Goal: Task Accomplishment & Management: Manage account settings

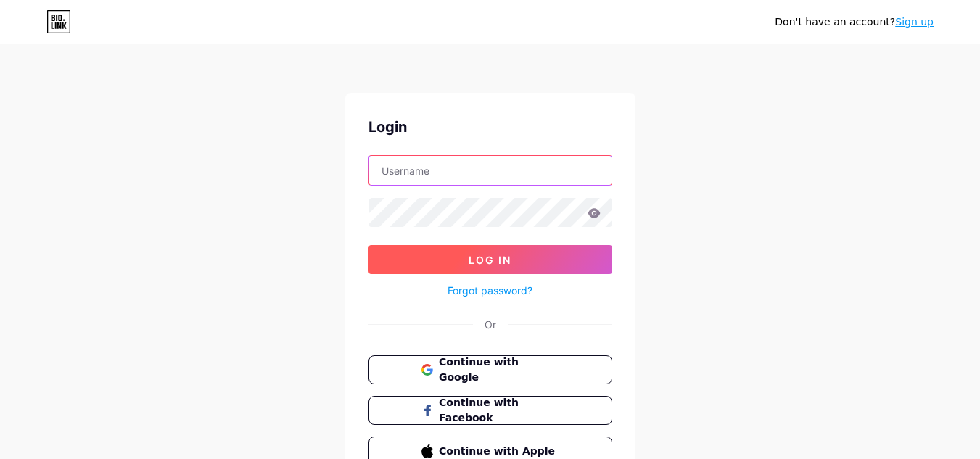
type input "[PERSON_NAME][EMAIL_ADDRESS][DOMAIN_NAME]"
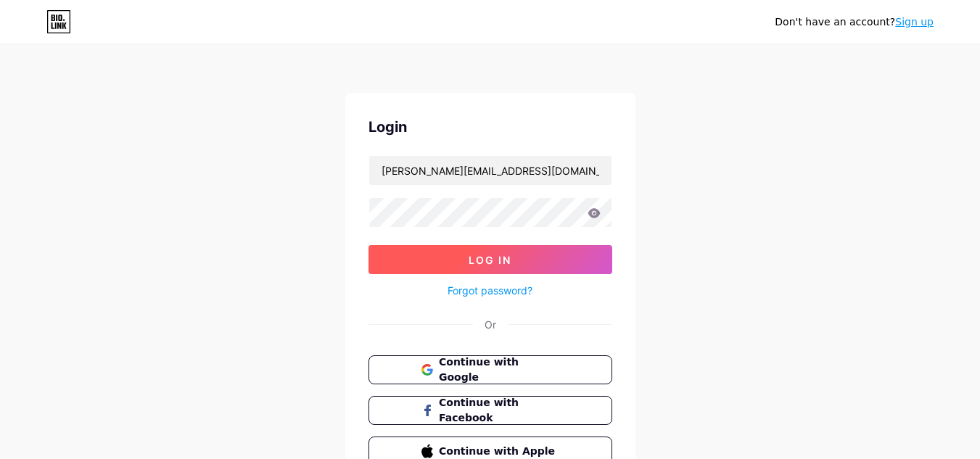
click at [513, 260] on button "Log In" at bounding box center [490, 259] width 244 height 29
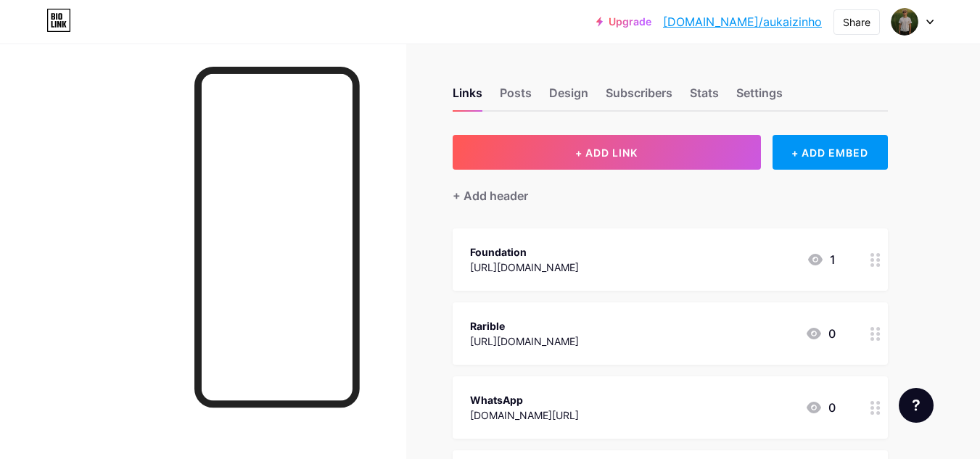
click at [928, 20] on icon at bounding box center [929, 22] width 7 height 5
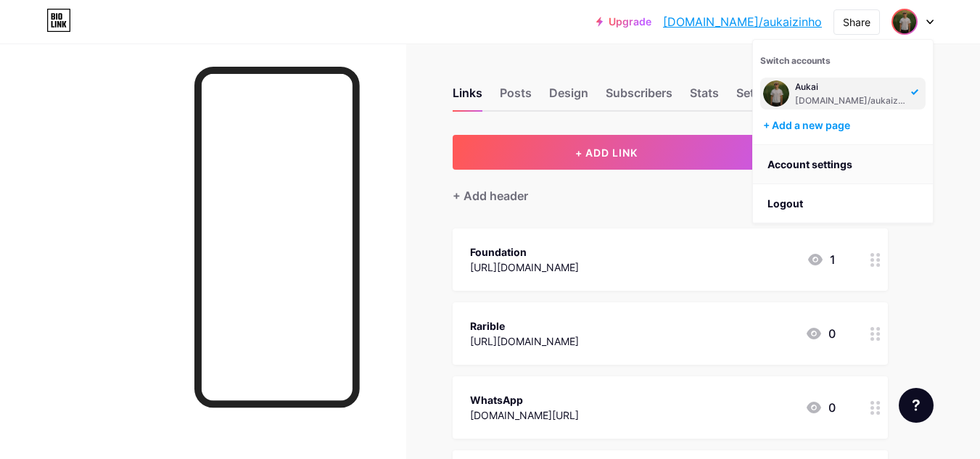
click at [816, 165] on link "Account settings" at bounding box center [843, 164] width 180 height 39
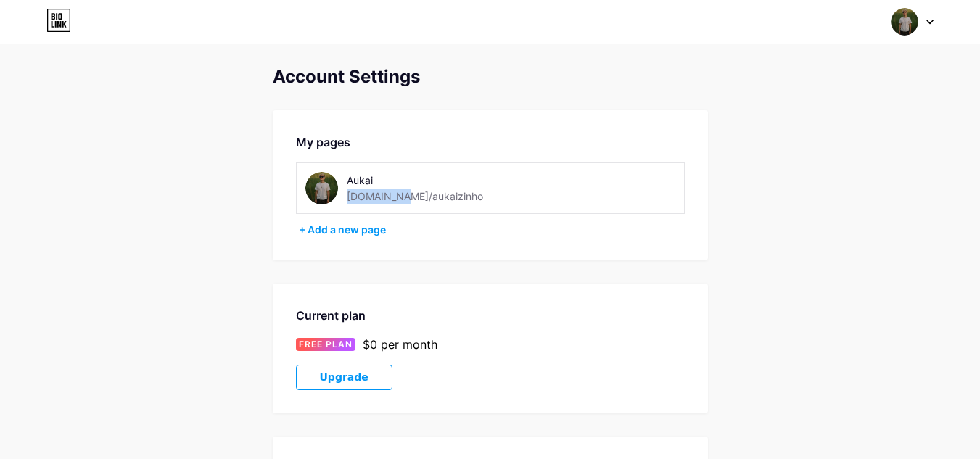
drag, startPoint x: 389, startPoint y: 197, endPoint x: 465, endPoint y: 197, distance: 76.2
click at [465, 197] on div "Aukai [DOMAIN_NAME]/aukaizinho" at bounding box center [428, 188] width 247 height 33
click at [467, 197] on div "Aukai [DOMAIN_NAME]/aukaizinho" at bounding box center [428, 188] width 247 height 33
drag, startPoint x: 466, startPoint y: 191, endPoint x: 432, endPoint y: 192, distance: 33.4
click at [464, 191] on div "Aukai [DOMAIN_NAME]/aukaizinho" at bounding box center [428, 188] width 247 height 33
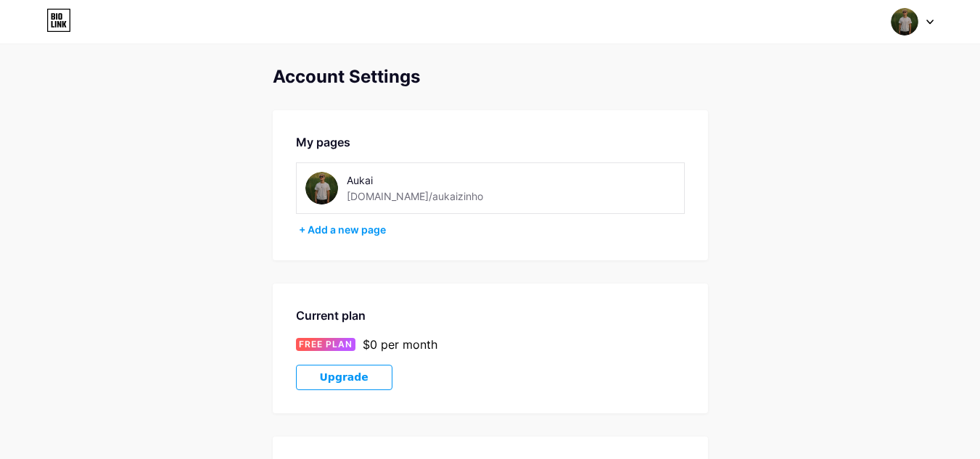
click at [432, 192] on div "[DOMAIN_NAME]/aukaizinho" at bounding box center [415, 196] width 136 height 15
click at [936, 17] on div "Switch accounts Aukai [DOMAIN_NAME]/aukaizinho + Add a new page Dashboard Logout" at bounding box center [490, 22] width 980 height 26
click at [929, 18] on div at bounding box center [912, 22] width 42 height 26
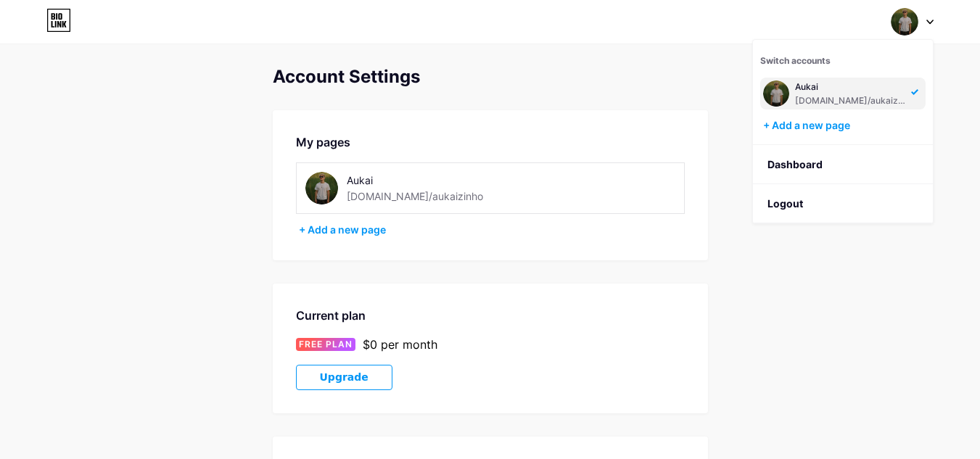
click at [404, 126] on div "My pages Aukai [DOMAIN_NAME]/aukaizinho + Add a new page" at bounding box center [490, 185] width 435 height 150
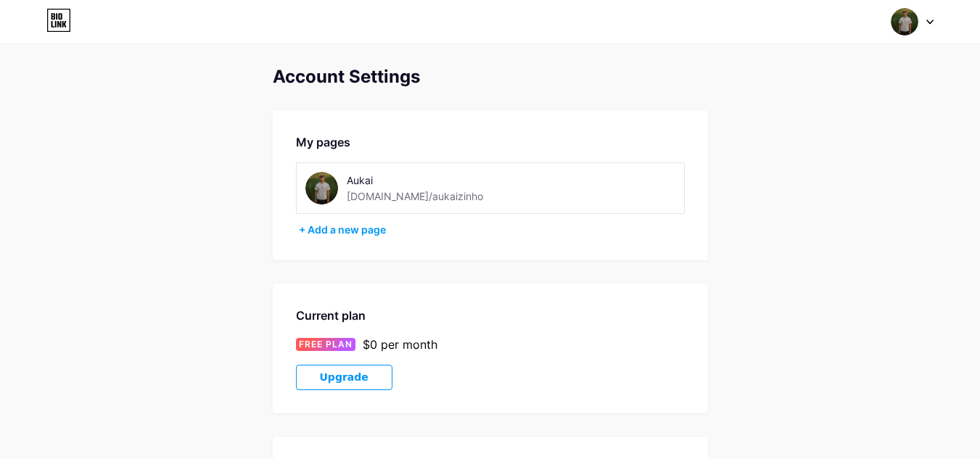
click at [320, 191] on img at bounding box center [321, 188] width 33 height 33
click at [402, 193] on div "[DOMAIN_NAME]/aukaizinho" at bounding box center [415, 196] width 136 height 15
click at [323, 192] on img at bounding box center [321, 188] width 33 height 33
click at [322, 191] on img at bounding box center [321, 188] width 33 height 33
drag, startPoint x: 322, startPoint y: 191, endPoint x: 338, endPoint y: 183, distance: 18.2
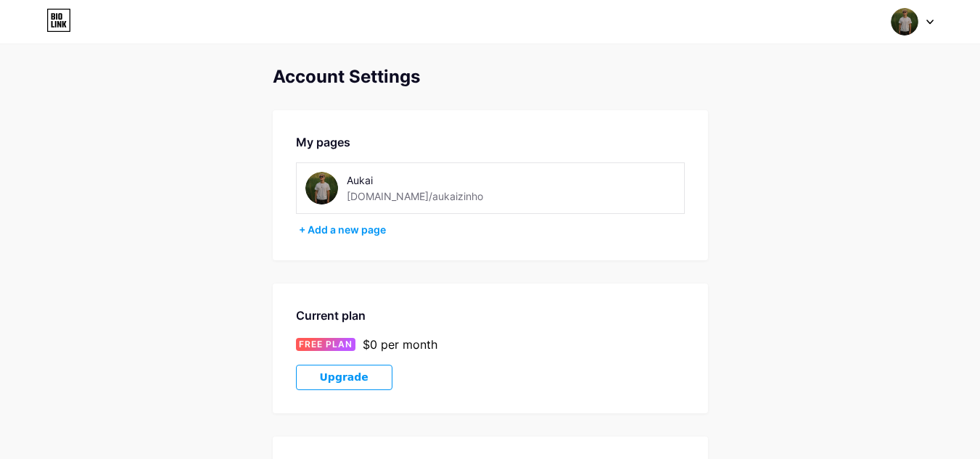
click at [323, 191] on img at bounding box center [321, 188] width 33 height 33
click at [360, 181] on div "Aukai" at bounding box center [428, 180] width 162 height 15
click at [937, 17] on div "Switch accounts Aukai [DOMAIN_NAME]/aukaizinho + Add a new page Dashboard Logout" at bounding box center [490, 22] width 980 height 26
click at [928, 25] on div at bounding box center [912, 22] width 42 height 26
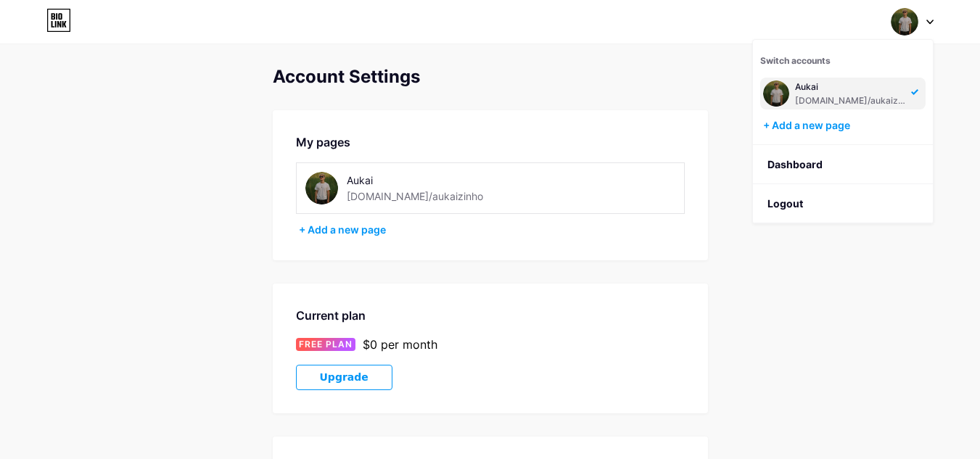
click at [902, 17] on img at bounding box center [905, 22] width 28 height 28
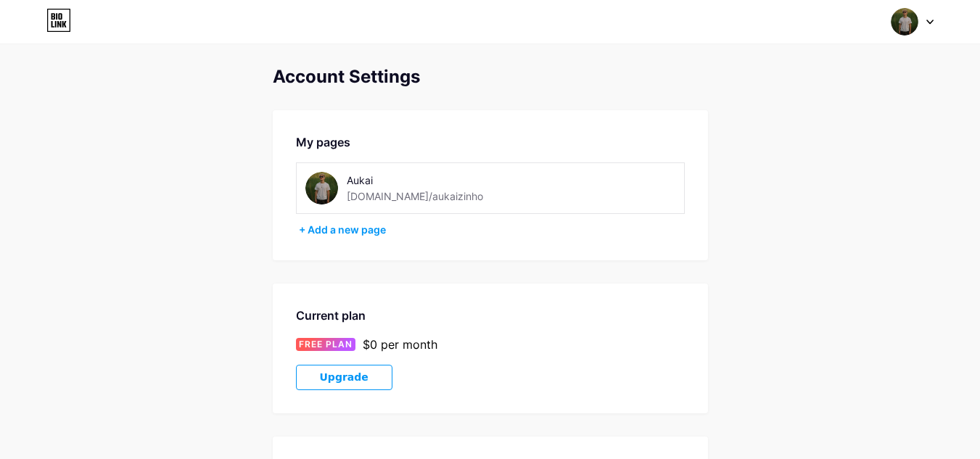
click at [62, 25] on icon at bounding box center [64, 24] width 4 height 7
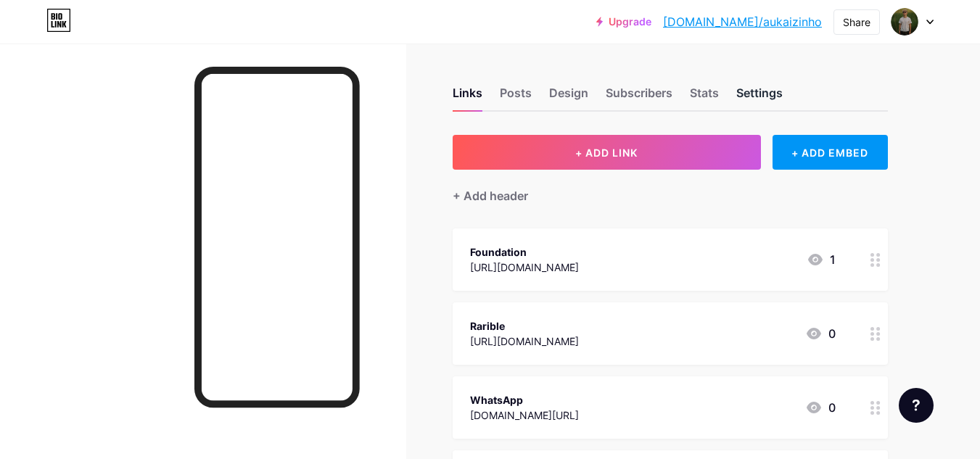
click at [747, 88] on div "Settings" at bounding box center [759, 97] width 46 height 26
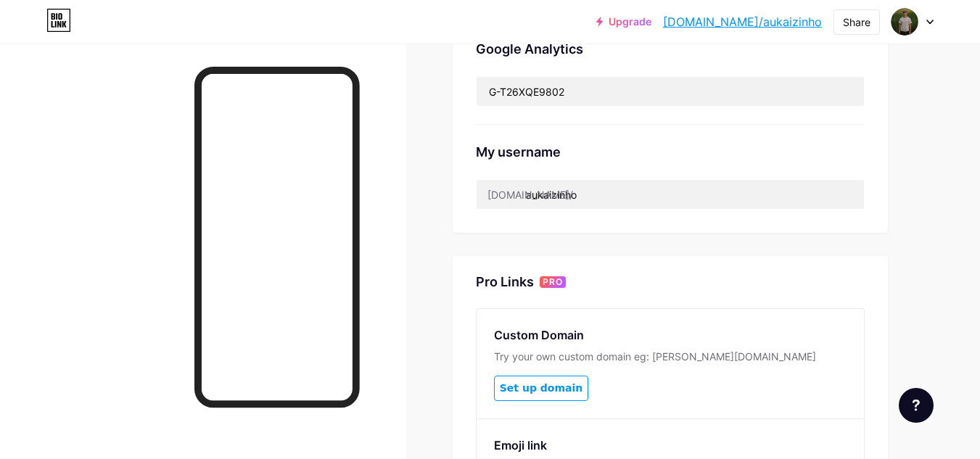
scroll to position [580, 0]
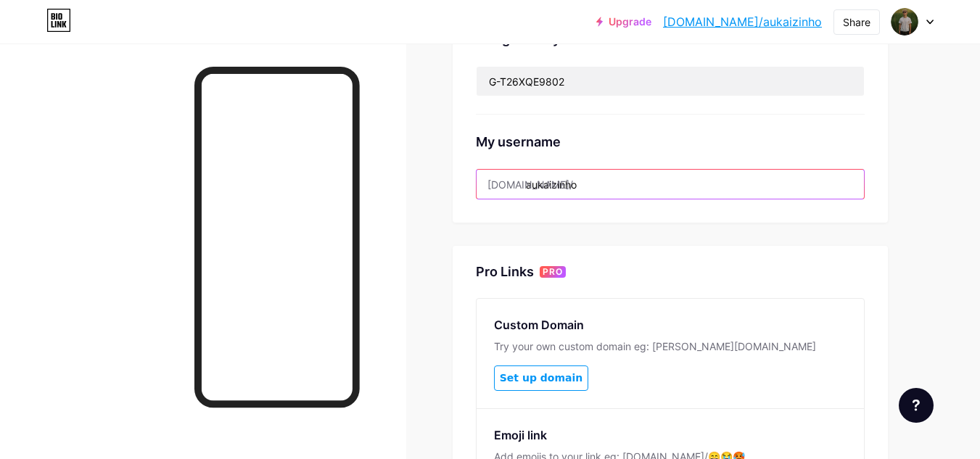
drag, startPoint x: 529, startPoint y: 183, endPoint x: 606, endPoint y: 183, distance: 77.6
click at [606, 183] on input "aukaizinho" at bounding box center [670, 184] width 387 height 29
type input "a"
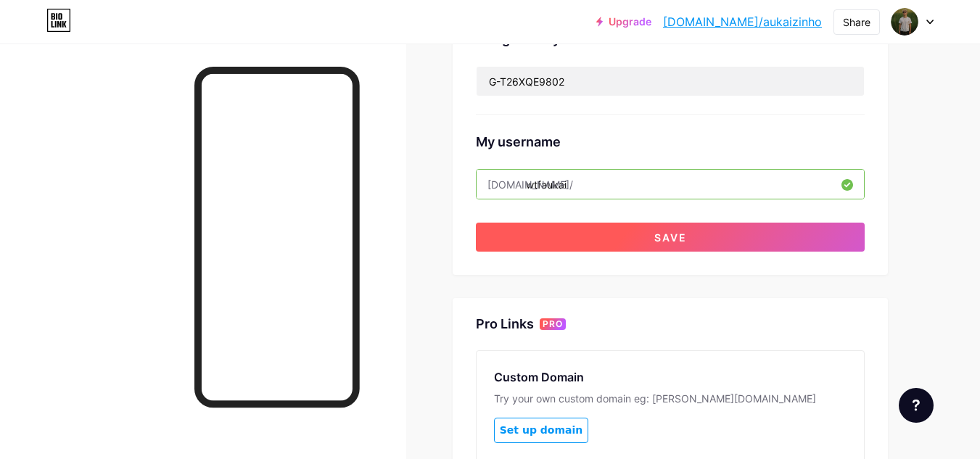
type input "wtfaukai"
click at [664, 233] on span "Save" at bounding box center [670, 237] width 33 height 12
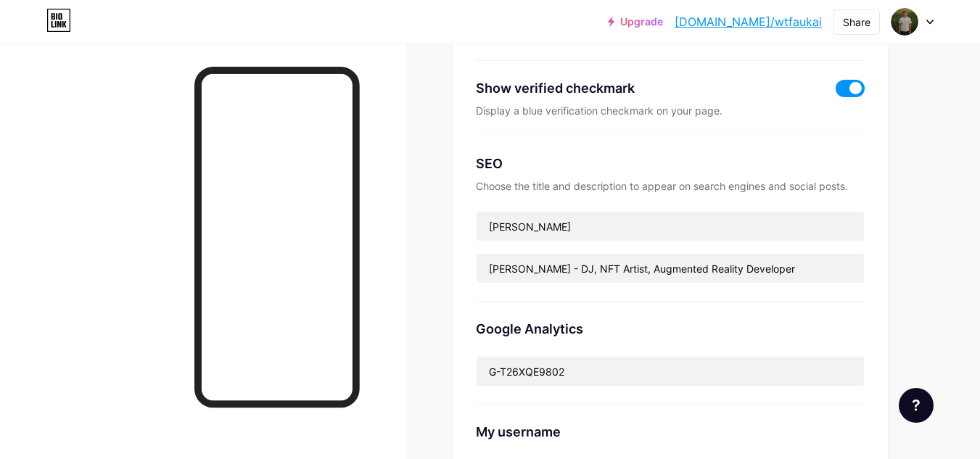
scroll to position [0, 0]
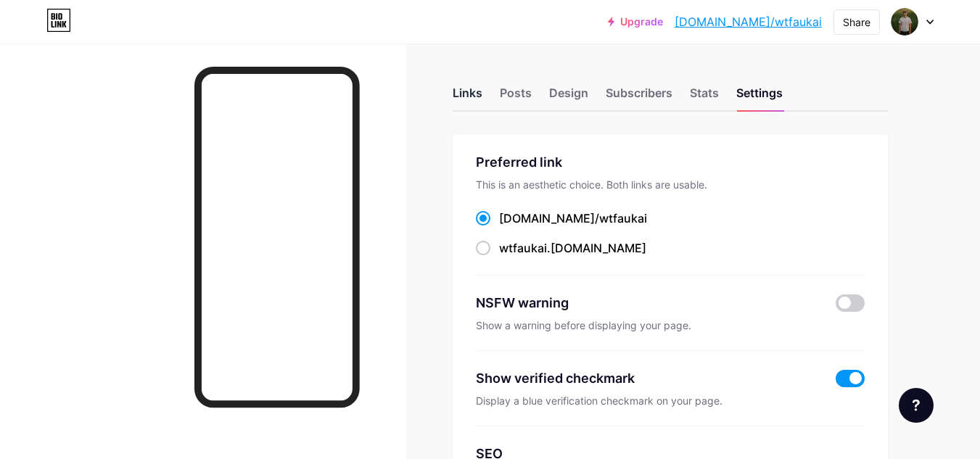
click at [468, 87] on div "Links" at bounding box center [468, 97] width 30 height 26
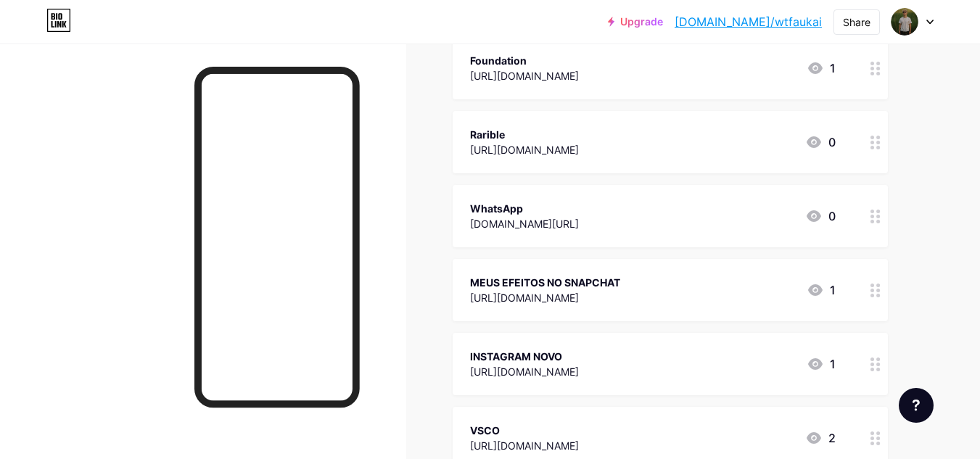
scroll to position [218, 0]
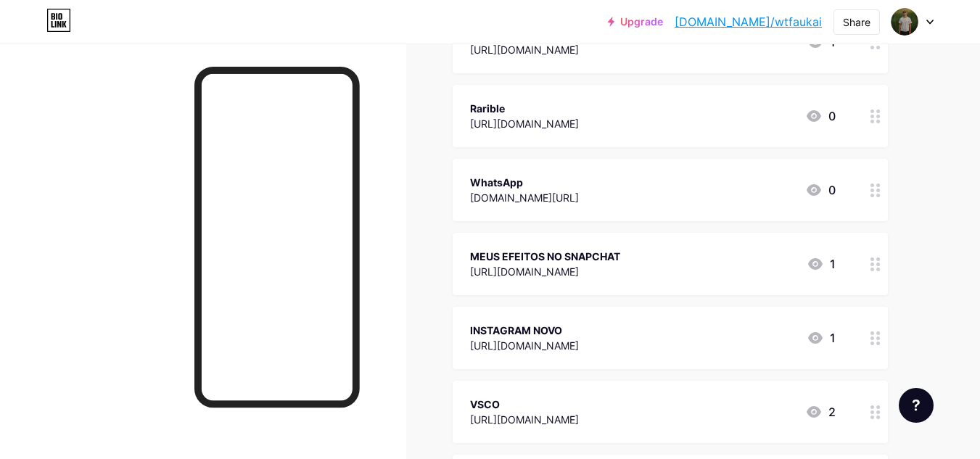
click at [875, 185] on icon at bounding box center [875, 191] width 10 height 14
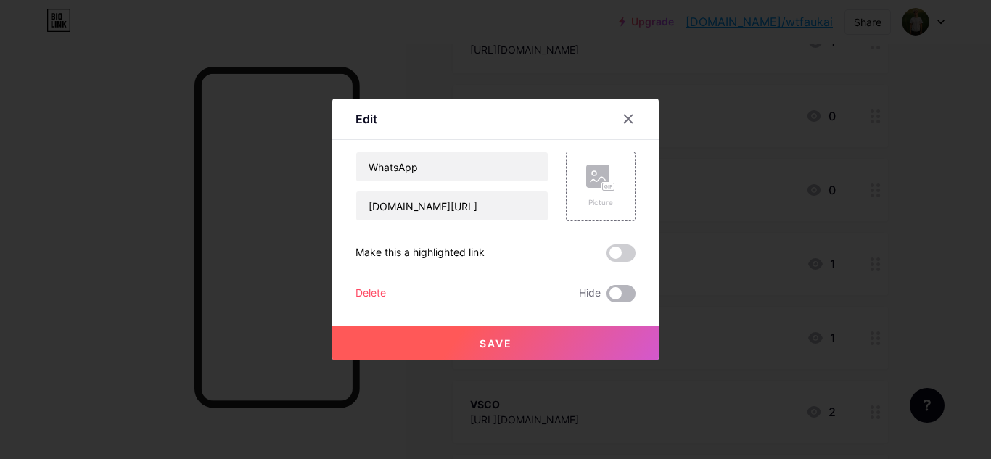
drag, startPoint x: 620, startPoint y: 300, endPoint x: 610, endPoint y: 295, distance: 11.4
click at [620, 297] on span at bounding box center [620, 293] width 29 height 17
click at [606, 297] on input "checkbox" at bounding box center [606, 297] width 0 height 0
drag, startPoint x: 579, startPoint y: 327, endPoint x: 588, endPoint y: 335, distance: 11.8
click at [585, 332] on button "Save" at bounding box center [495, 343] width 326 height 35
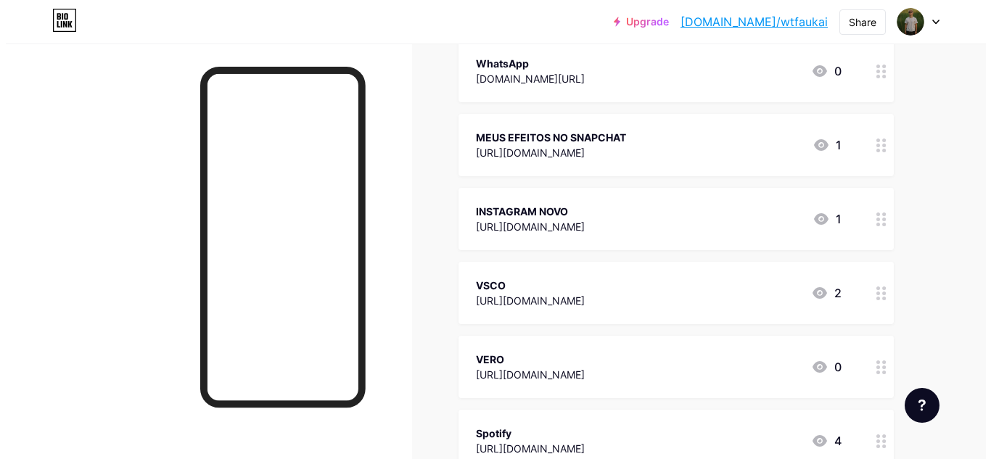
scroll to position [363, 0]
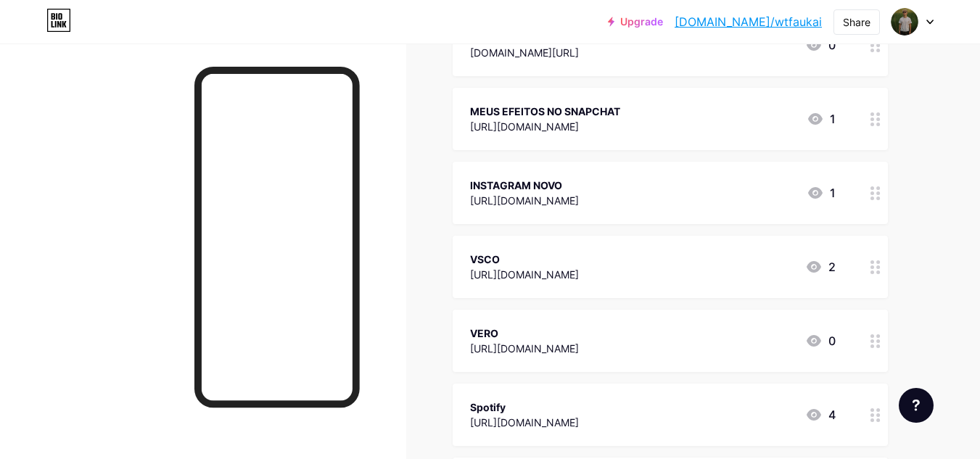
click at [574, 197] on div "[URL][DOMAIN_NAME]" at bounding box center [524, 200] width 109 height 15
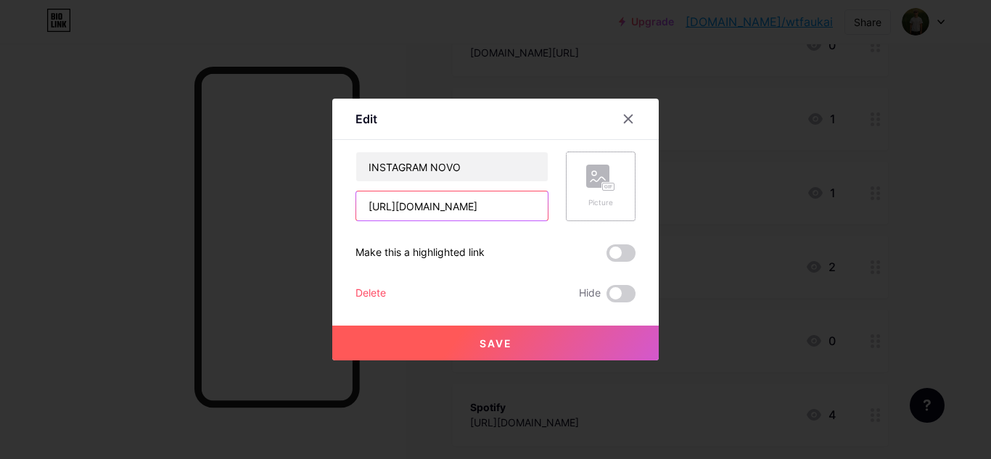
scroll to position [0, 4]
drag, startPoint x: 477, startPoint y: 206, endPoint x: 634, endPoint y: 205, distance: 156.7
click at [634, 205] on div "INSTAGRAM NOVO [URL][DOMAIN_NAME] Picture" at bounding box center [495, 187] width 280 height 70
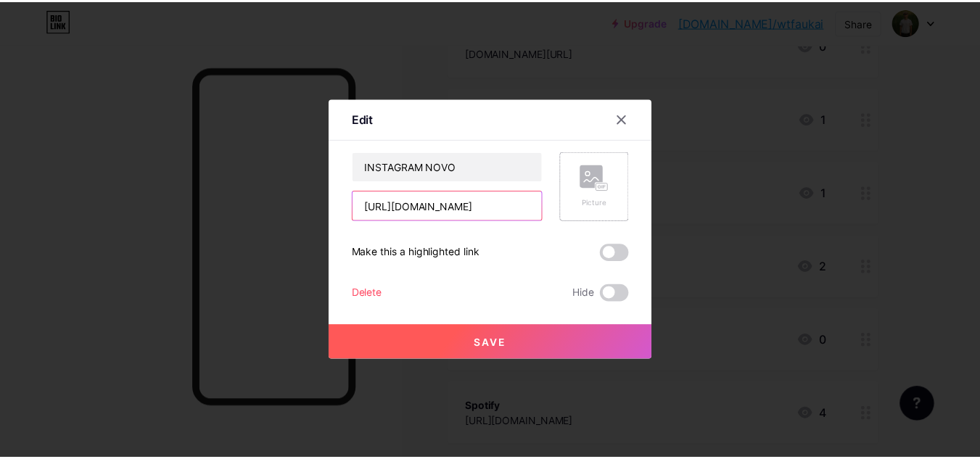
scroll to position [0, 0]
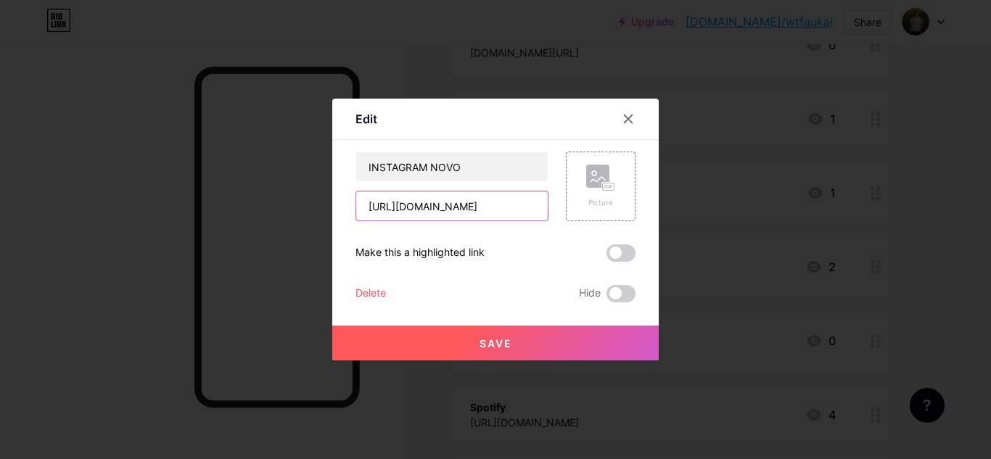
type input "[URL][DOMAIN_NAME]"
click at [550, 336] on button "Save" at bounding box center [495, 343] width 326 height 35
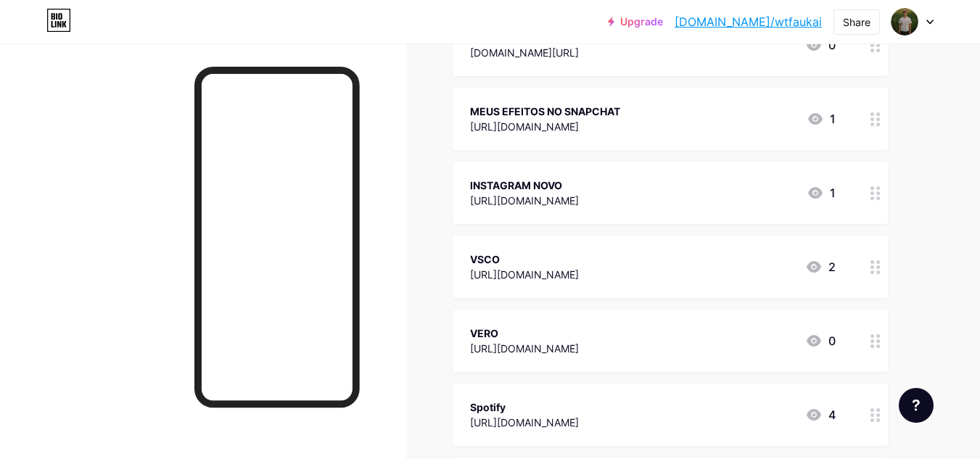
scroll to position [435, 0]
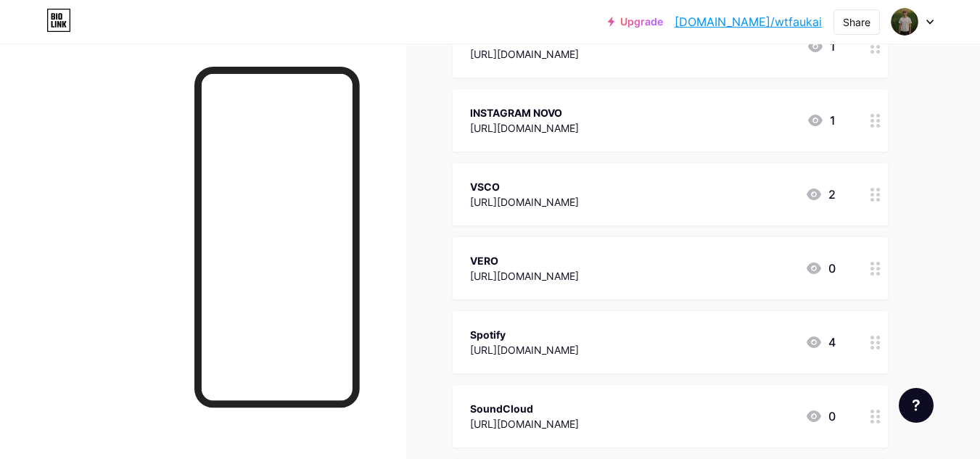
click at [875, 196] on icon at bounding box center [875, 195] width 10 height 14
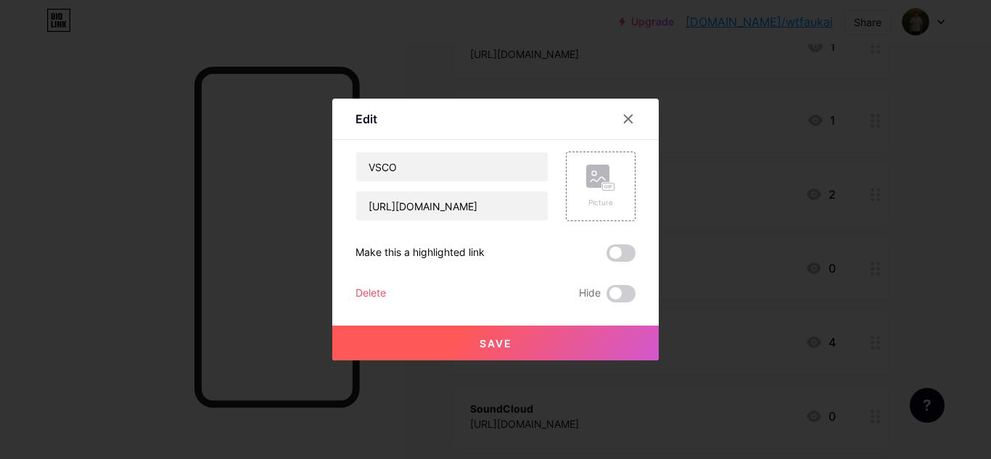
drag, startPoint x: 614, startPoint y: 284, endPoint x: 598, endPoint y: 301, distance: 24.1
click at [615, 284] on div "VSCO [URL][DOMAIN_NAME] Picture Make this a highlighted link Delete Hide Save" at bounding box center [495, 227] width 280 height 151
click at [624, 291] on span at bounding box center [620, 293] width 29 height 17
click at [606, 297] on input "checkbox" at bounding box center [606, 297] width 0 height 0
click at [561, 338] on button "Save" at bounding box center [495, 343] width 326 height 35
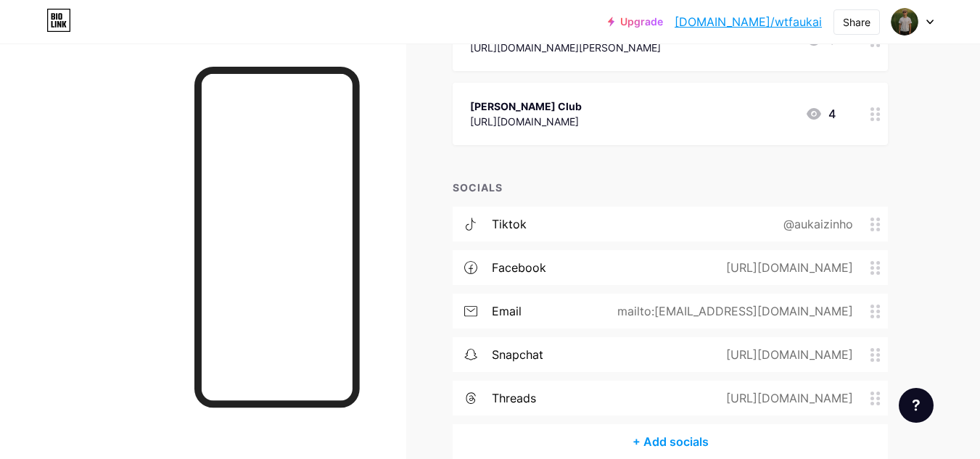
scroll to position [1105, 0]
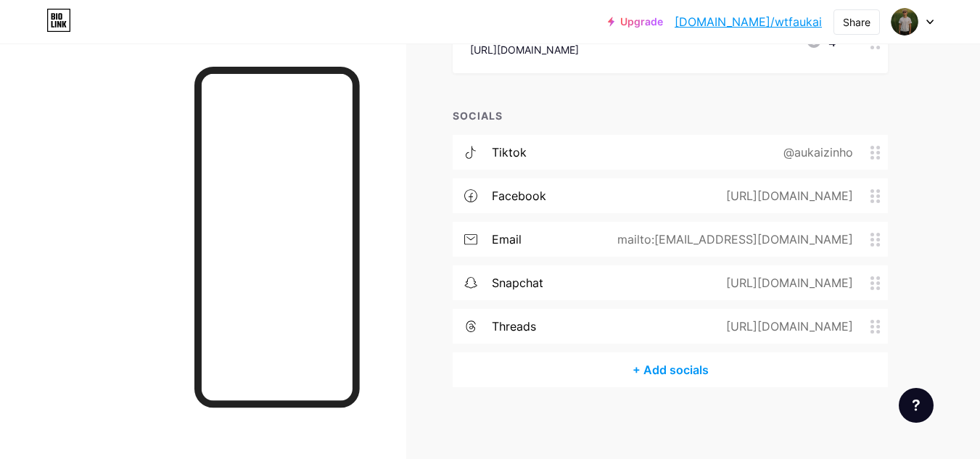
click at [815, 152] on div "@aukaizinho" at bounding box center [815, 152] width 110 height 17
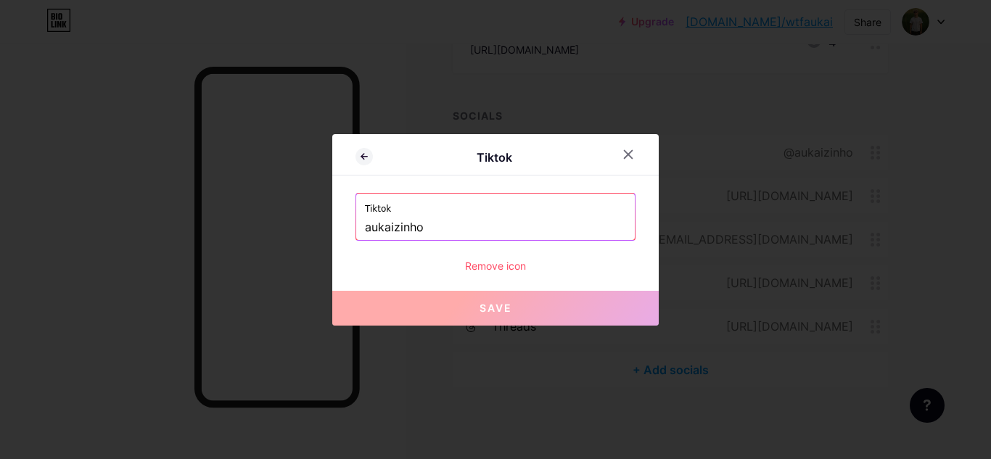
drag, startPoint x: 367, startPoint y: 224, endPoint x: 514, endPoint y: 223, distance: 147.2
click at [514, 223] on input "aukaizinho" at bounding box center [495, 227] width 261 height 25
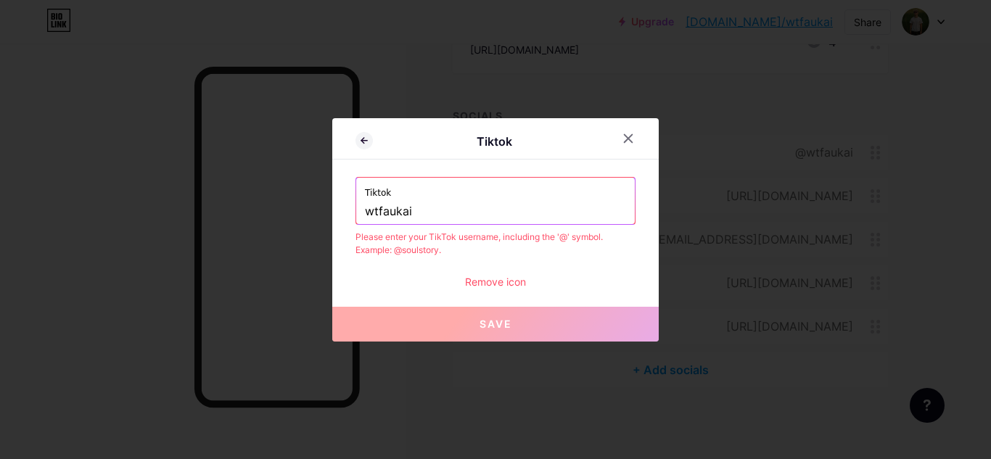
click at [366, 210] on input "wtfaukai" at bounding box center [495, 211] width 261 height 25
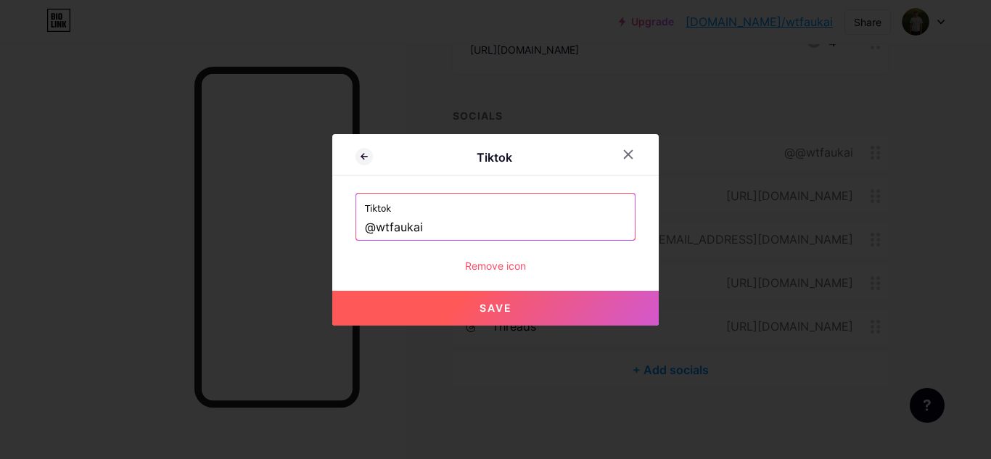
click at [507, 308] on span "Save" at bounding box center [495, 308] width 33 height 12
type input "[URL][DOMAIN_NAME]"
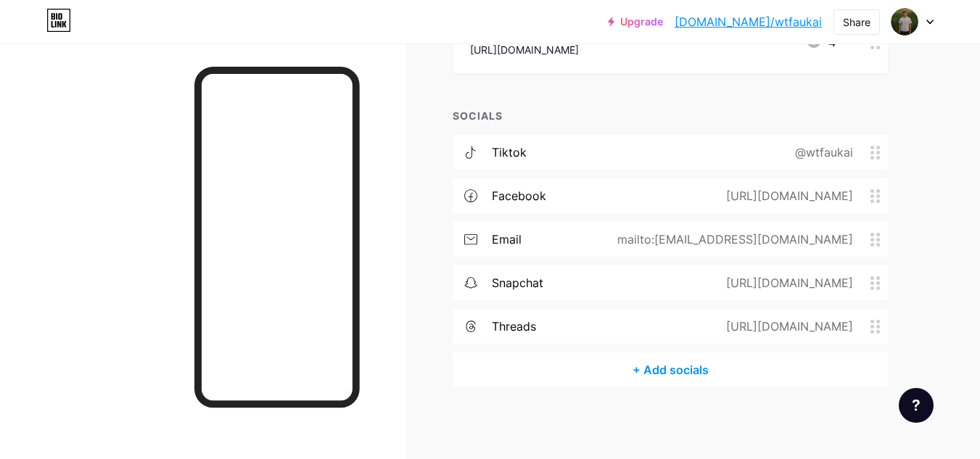
click at [875, 200] on icon at bounding box center [875, 196] width 10 height 14
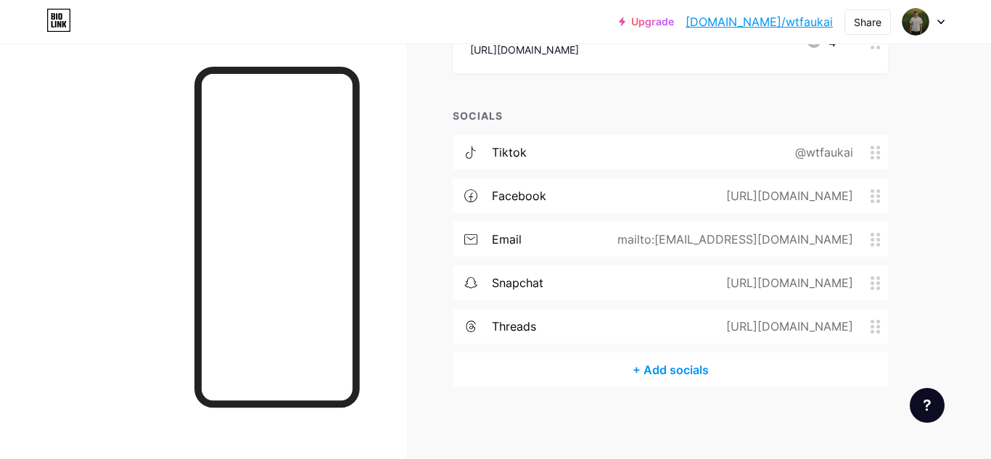
click at [503, 263] on div "Remove icon" at bounding box center [495, 265] width 280 height 15
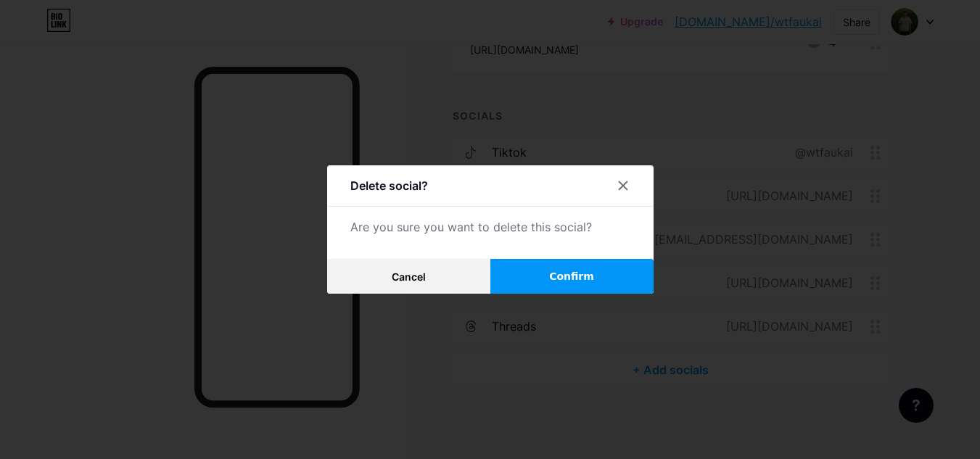
click at [564, 270] on span "Confirm" at bounding box center [571, 276] width 45 height 15
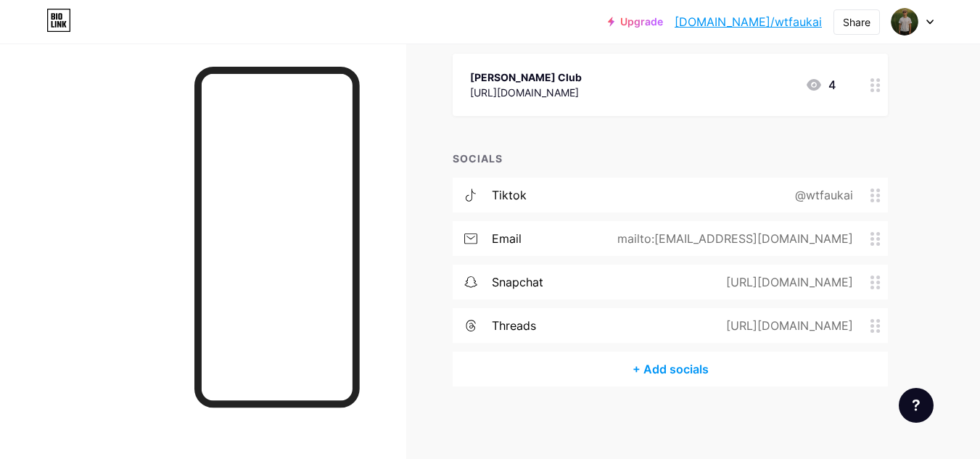
scroll to position [1062, 0]
click at [876, 240] on icon at bounding box center [875, 240] width 10 height 14
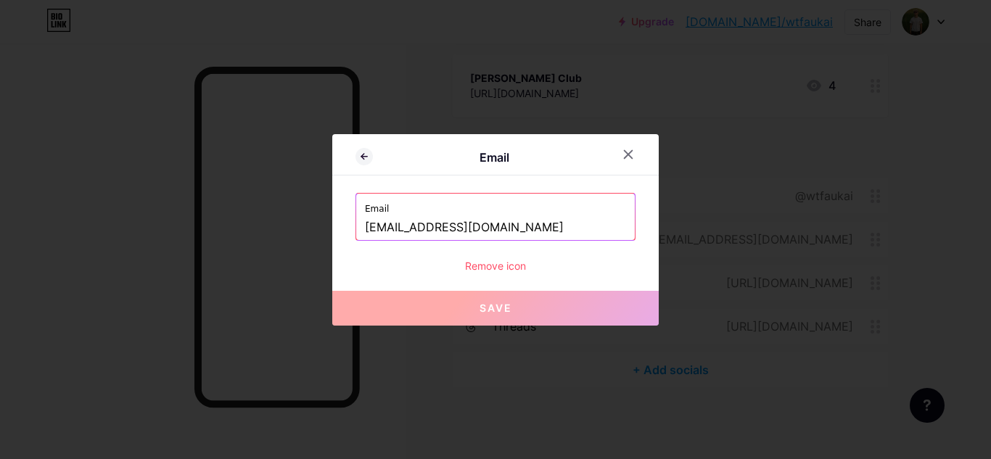
drag, startPoint x: 503, startPoint y: 230, endPoint x: 329, endPoint y: 229, distance: 174.1
click at [329, 229] on div "Email Email [EMAIL_ADDRESS][DOMAIN_NAME] Remove icon Save" at bounding box center [495, 229] width 991 height 459
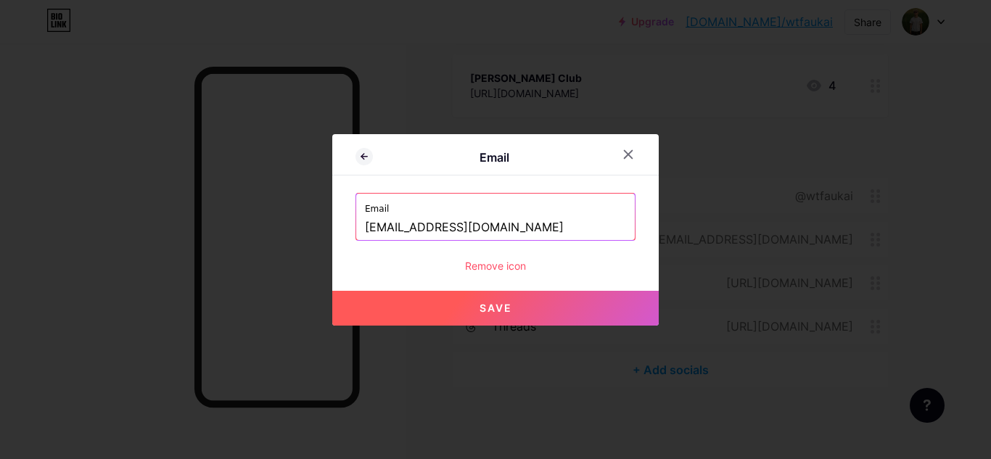
click at [530, 306] on button "Save" at bounding box center [495, 308] width 326 height 35
type input "mailto:[EMAIL_ADDRESS][DOMAIN_NAME]"
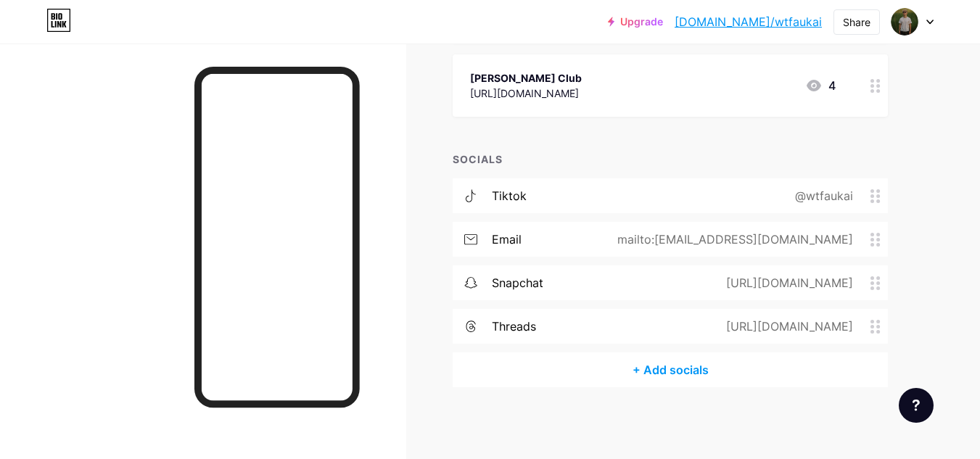
click at [870, 280] on div "[URL][DOMAIN_NAME]" at bounding box center [787, 282] width 168 height 17
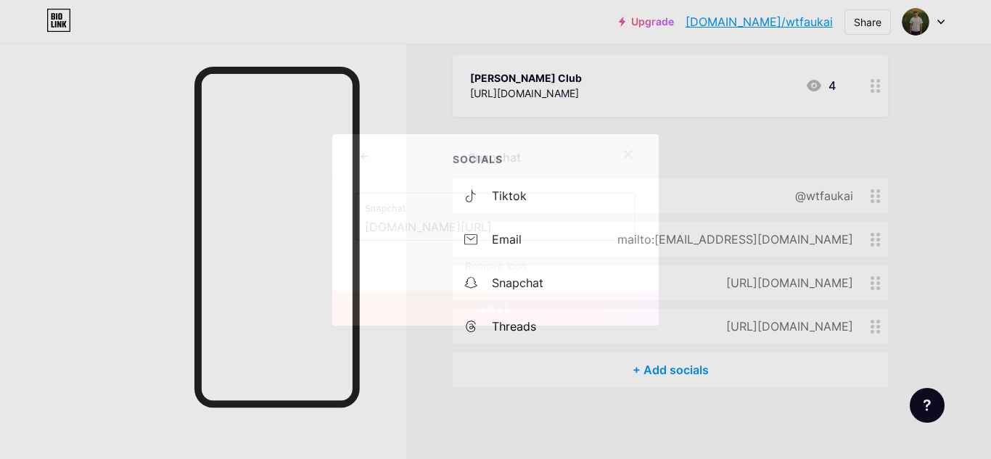
drag, startPoint x: 503, startPoint y: 226, endPoint x: 601, endPoint y: 229, distance: 98.0
click at [601, 229] on input "[DOMAIN_NAME][URL]" at bounding box center [495, 227] width 261 height 25
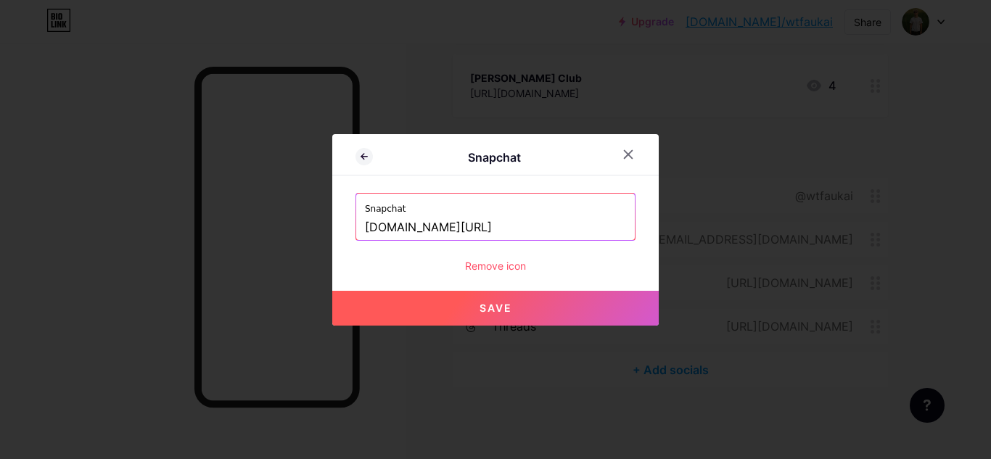
click at [539, 312] on button "Save" at bounding box center [495, 308] width 326 height 35
type input "[URL][DOMAIN_NAME]"
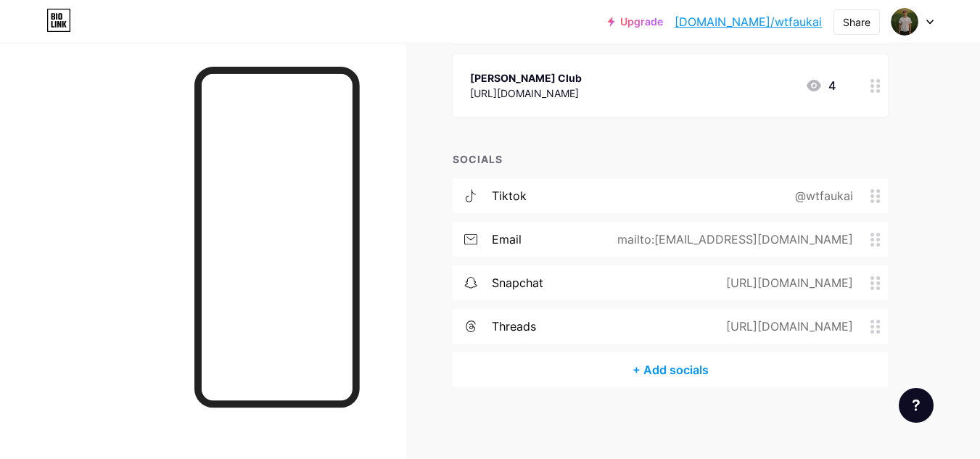
click at [878, 326] on circle at bounding box center [878, 327] width 4 height 4
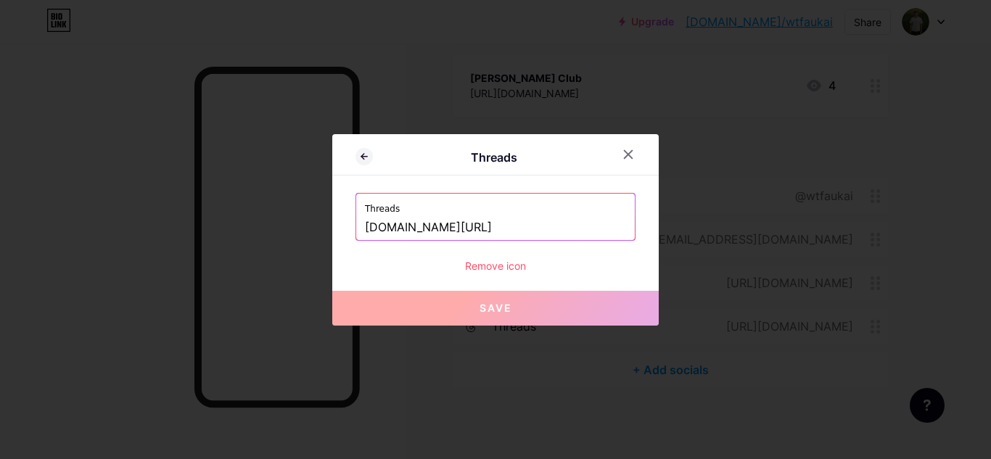
drag, startPoint x: 476, startPoint y: 226, endPoint x: 603, endPoint y: 226, distance: 126.9
click at [603, 226] on input "[DOMAIN_NAME][URL]" at bounding box center [495, 227] width 261 height 25
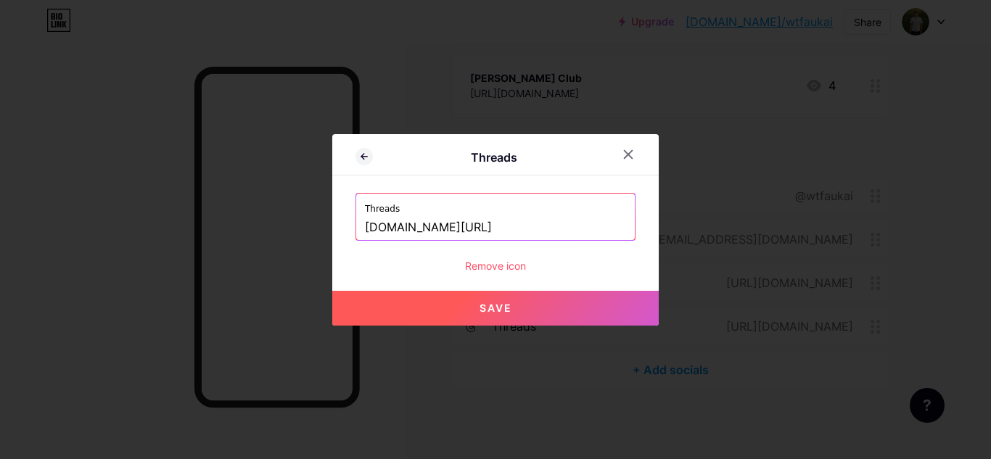
click at [511, 319] on button "Save" at bounding box center [495, 308] width 326 height 35
type input "[URL][DOMAIN_NAME]"
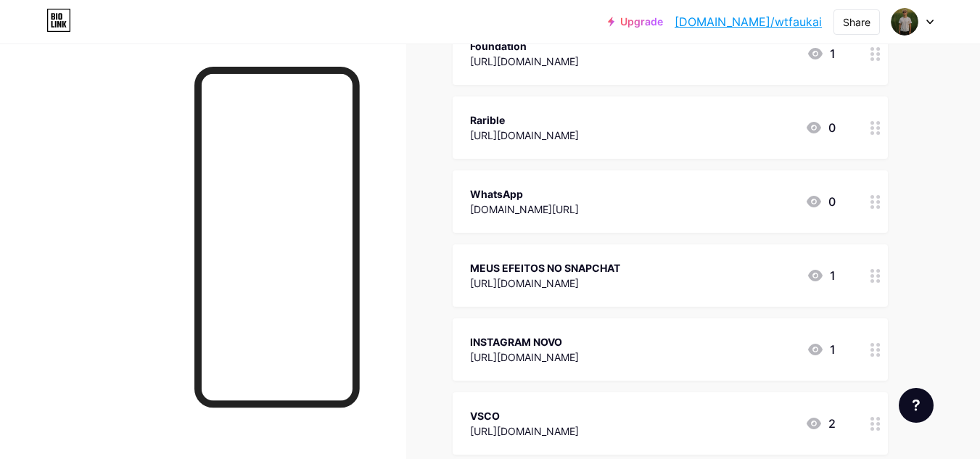
scroll to position [290, 0]
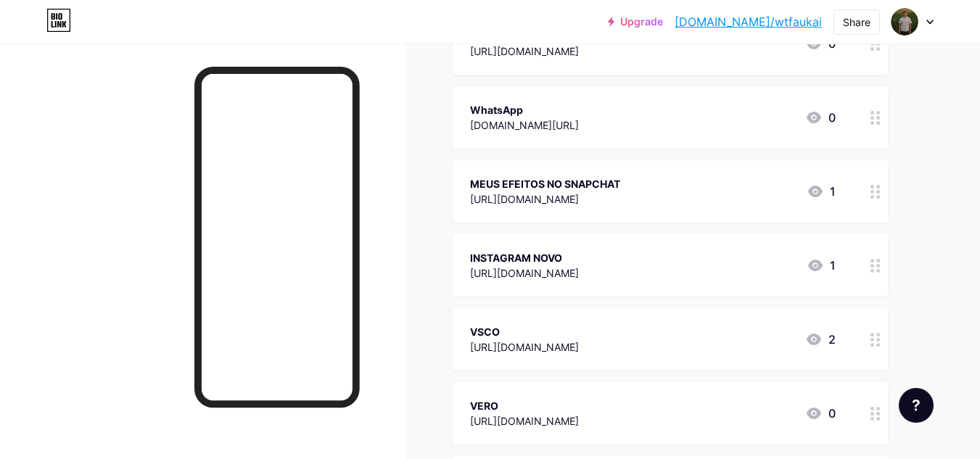
click at [620, 181] on div "MEUS EFEITOS NO SNAPCHAT" at bounding box center [545, 183] width 150 height 15
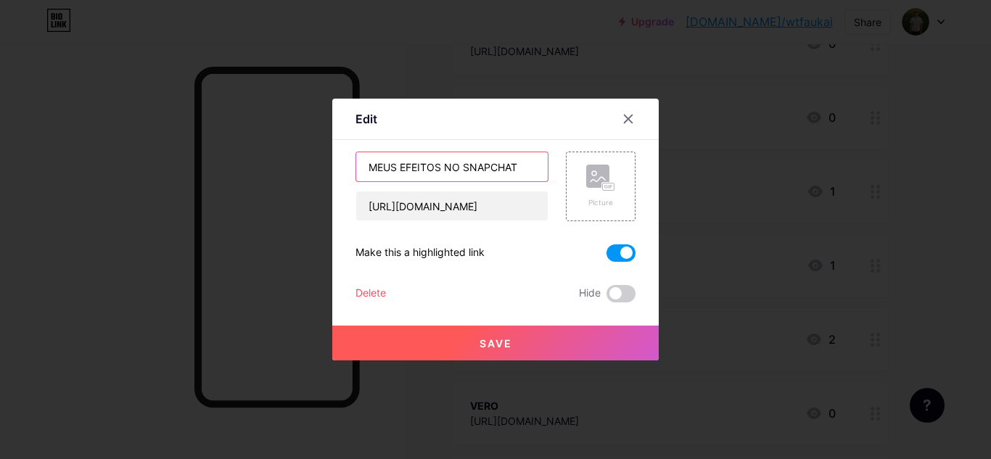
drag, startPoint x: 463, startPoint y: 163, endPoint x: 361, endPoint y: 167, distance: 101.6
click at [361, 167] on input "MEUS EFEITOS NO SNAPCHAT" at bounding box center [451, 166] width 191 height 29
type input "Snapchat"
click at [510, 337] on span "Save" at bounding box center [495, 343] width 33 height 12
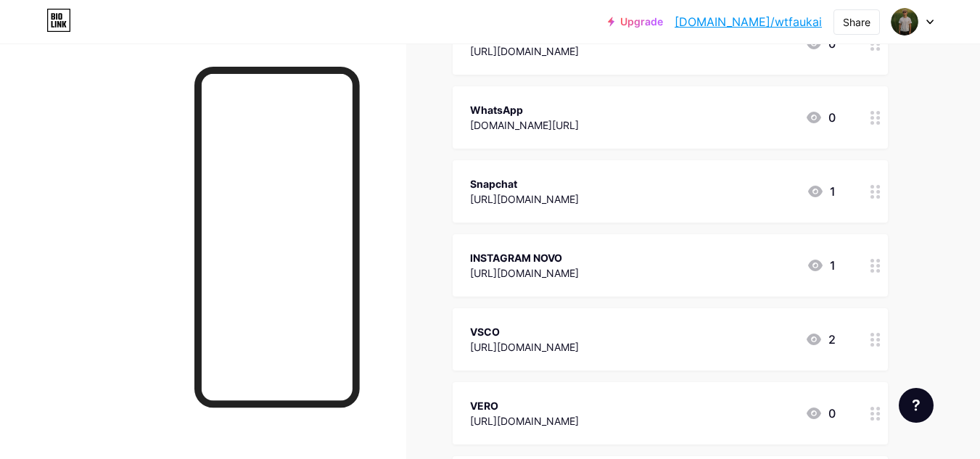
click at [857, 251] on div "INSTAGRAM NOVO [URL][DOMAIN_NAME] 1" at bounding box center [670, 265] width 435 height 62
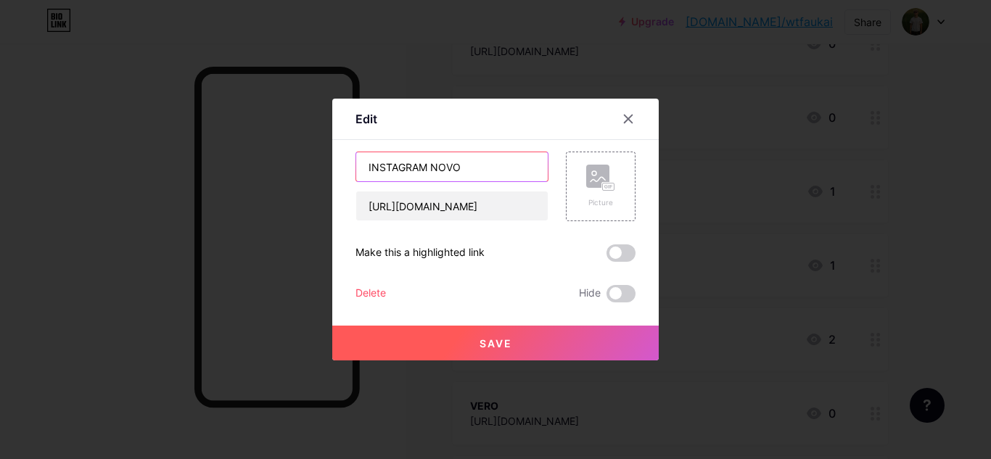
click at [493, 168] on input "INSTAGRAM NOVO" at bounding box center [451, 166] width 191 height 29
type input "U"
type input "Instagram"
click at [501, 343] on span "Save" at bounding box center [495, 343] width 33 height 12
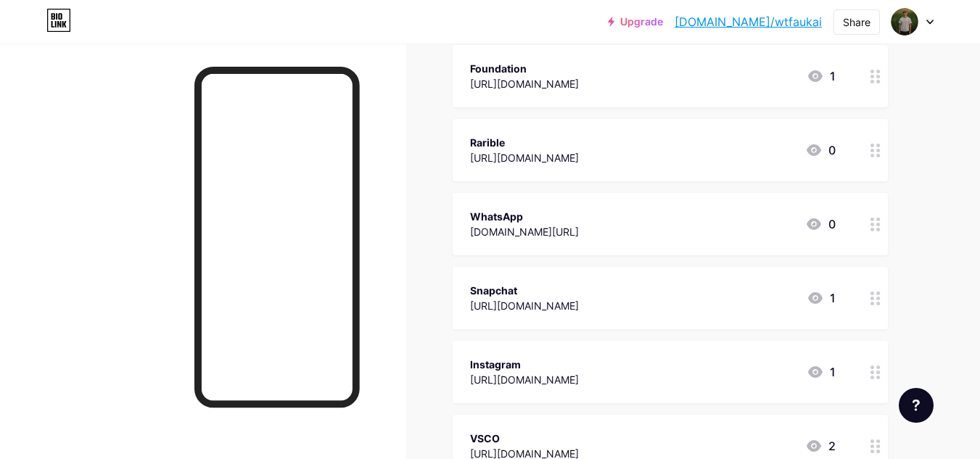
scroll to position [73, 0]
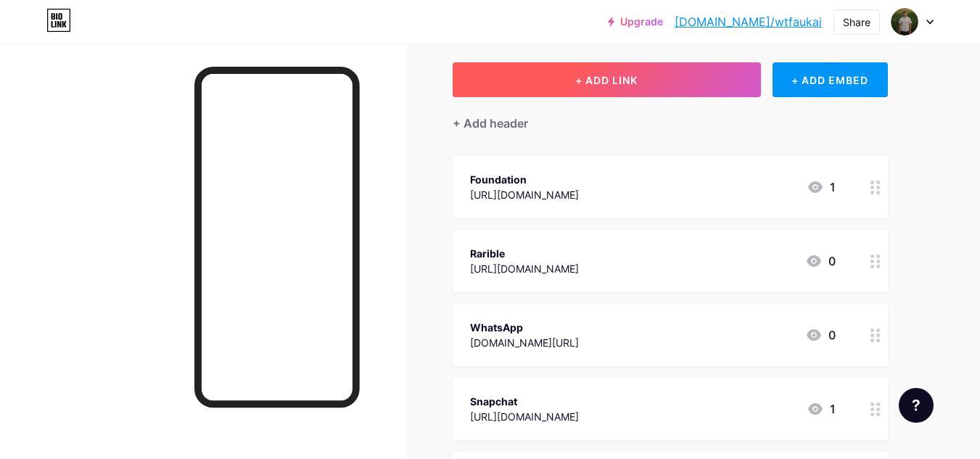
click at [669, 80] on button "+ ADD LINK" at bounding box center [607, 79] width 308 height 35
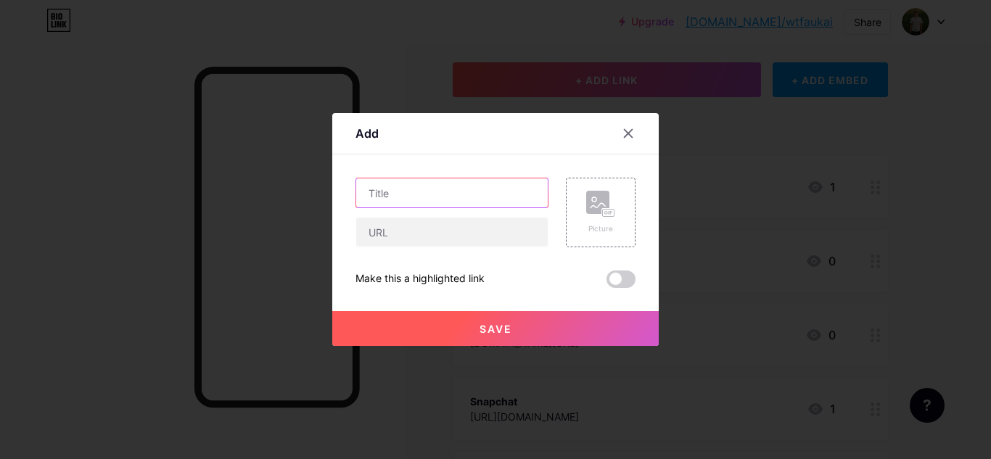
click at [471, 194] on input "text" at bounding box center [451, 192] width 191 height 29
type input "LivePix"
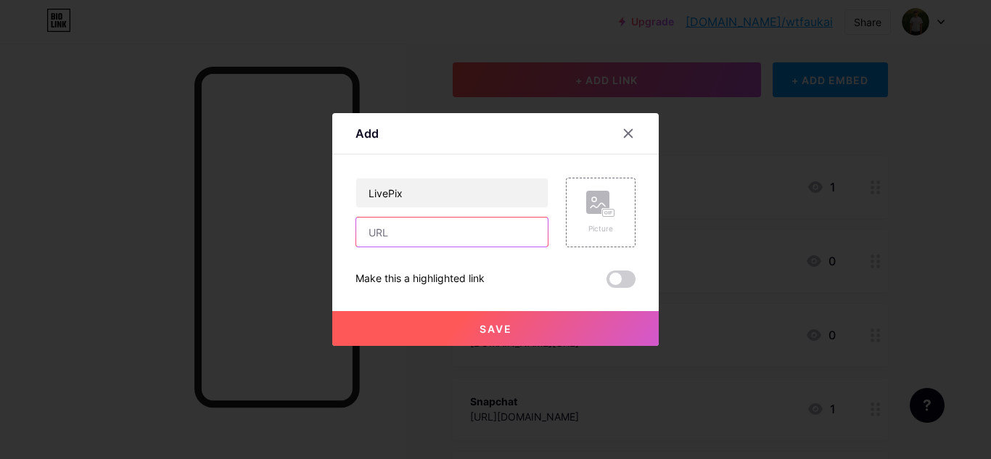
paste input "[URL][DOMAIN_NAME]"
type input "[URL][DOMAIN_NAME]"
click at [556, 322] on button "Save" at bounding box center [495, 328] width 326 height 35
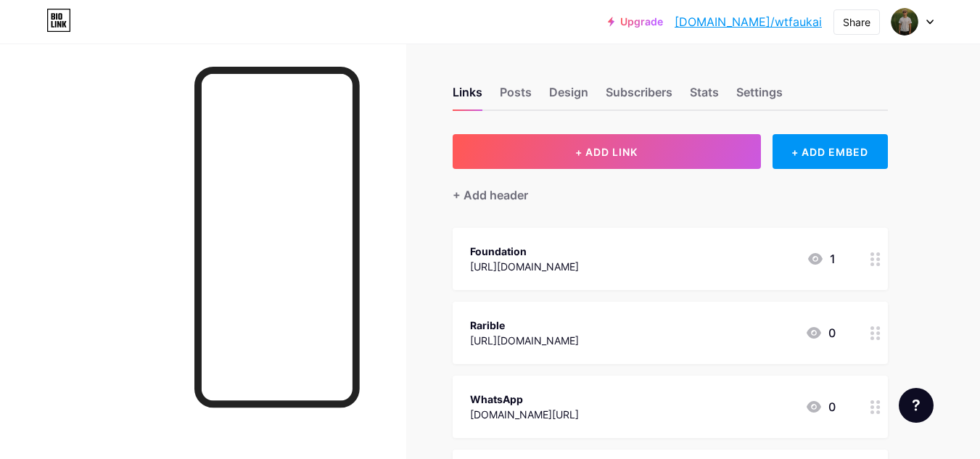
scroll to position [0, 0]
click at [575, 90] on div "Design" at bounding box center [568, 97] width 39 height 26
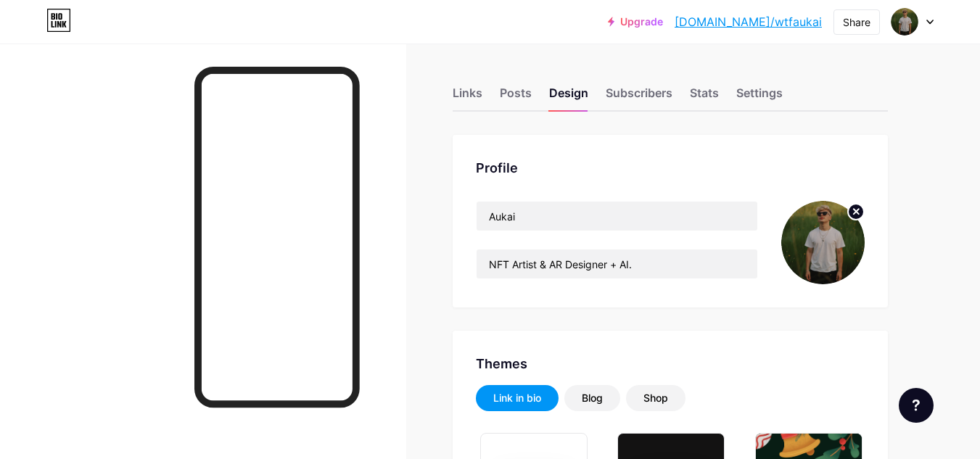
click at [854, 210] on icon at bounding box center [856, 211] width 5 height 5
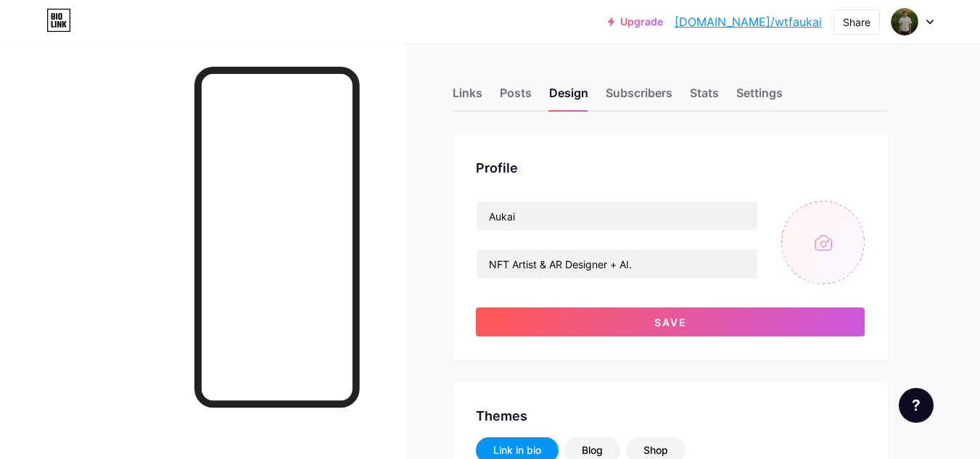
click at [815, 239] on input "file" at bounding box center [822, 242] width 83 height 83
type input "C:\fakepath\Gemini_Generated_Image_6nyqy46nyqy46nyq.png"
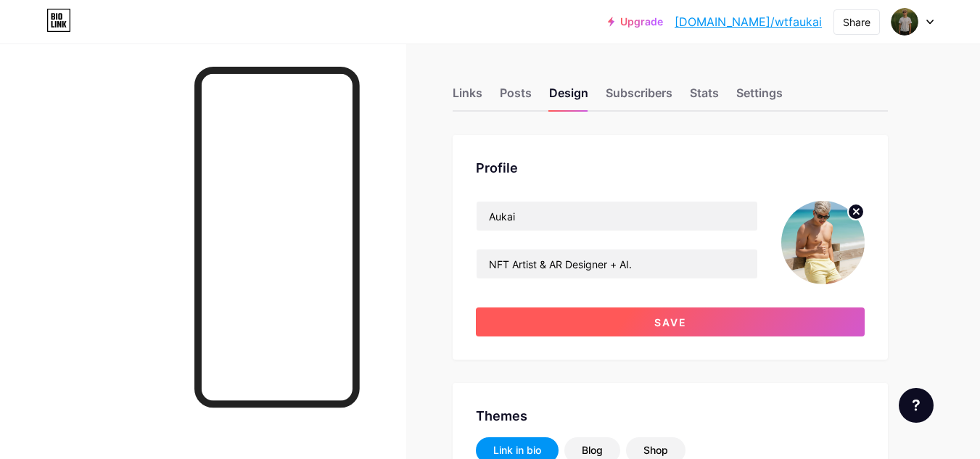
click at [679, 322] on span "Save" at bounding box center [670, 322] width 33 height 12
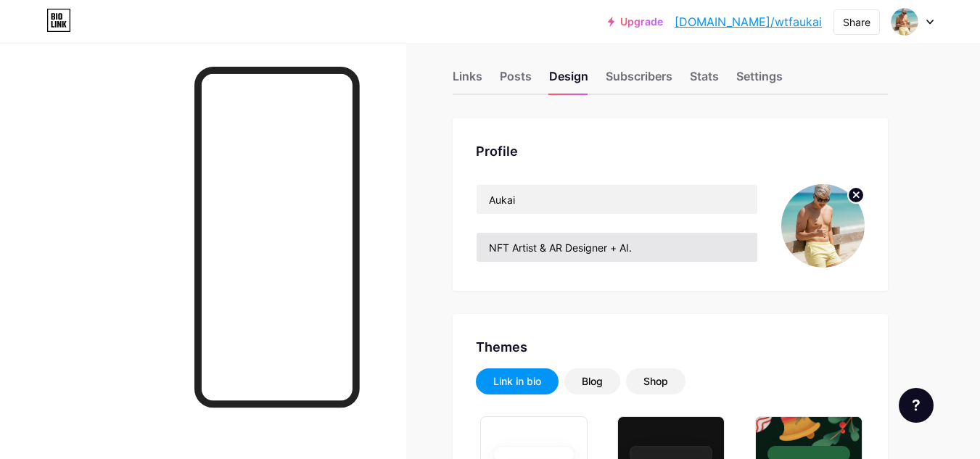
scroll to position [73, 0]
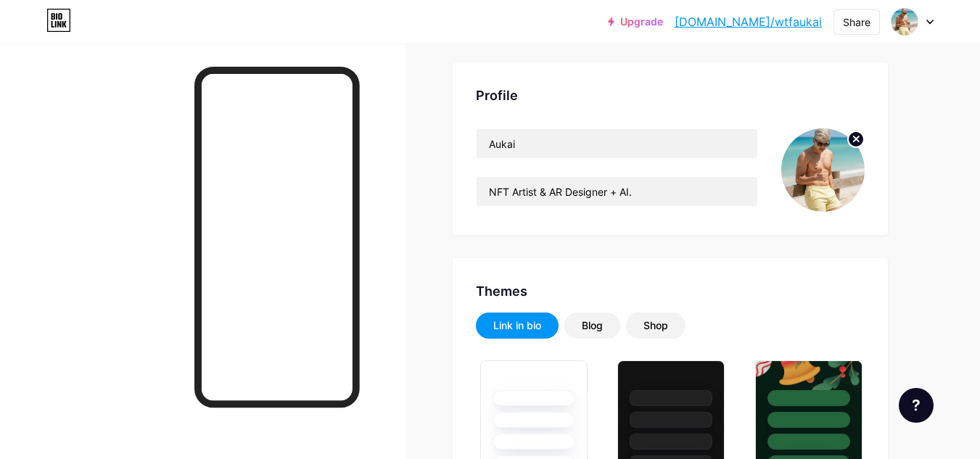
click at [787, 25] on link "[DOMAIN_NAME]/wtfaukai" at bounding box center [748, 21] width 147 height 17
click at [57, 19] on icon at bounding box center [56, 16] width 1 height 7
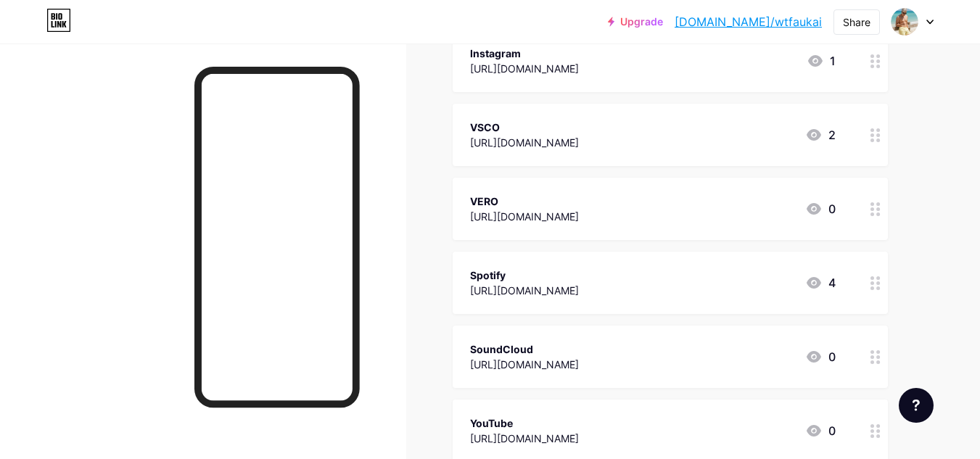
scroll to position [580, 0]
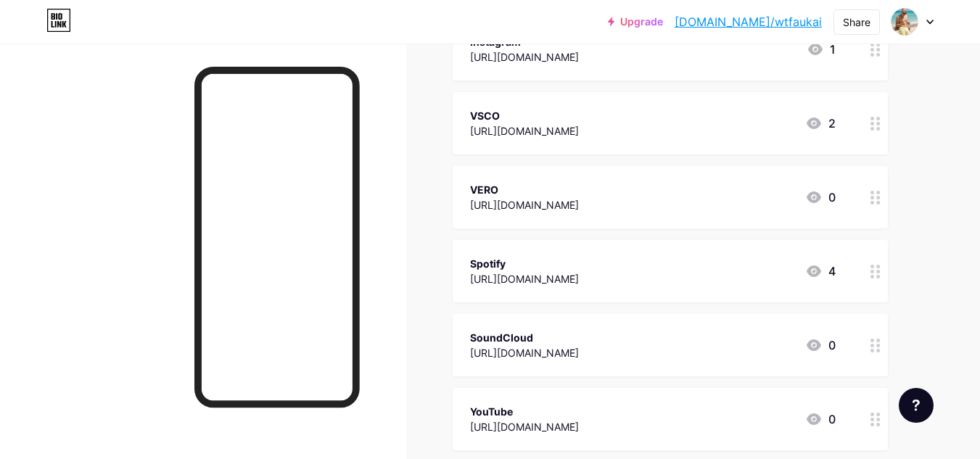
click at [675, 202] on div "VERO [URL][DOMAIN_NAME] 0" at bounding box center [653, 197] width 366 height 33
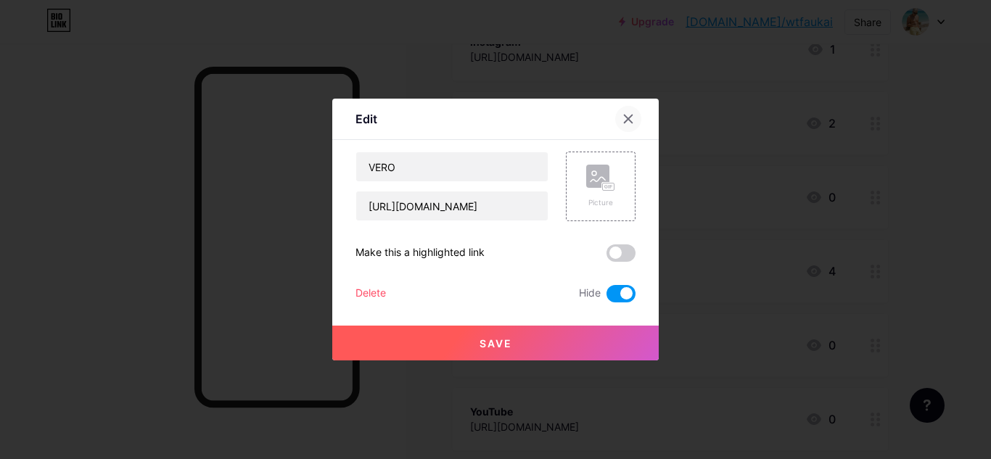
click at [626, 118] on icon at bounding box center [629, 119] width 8 height 8
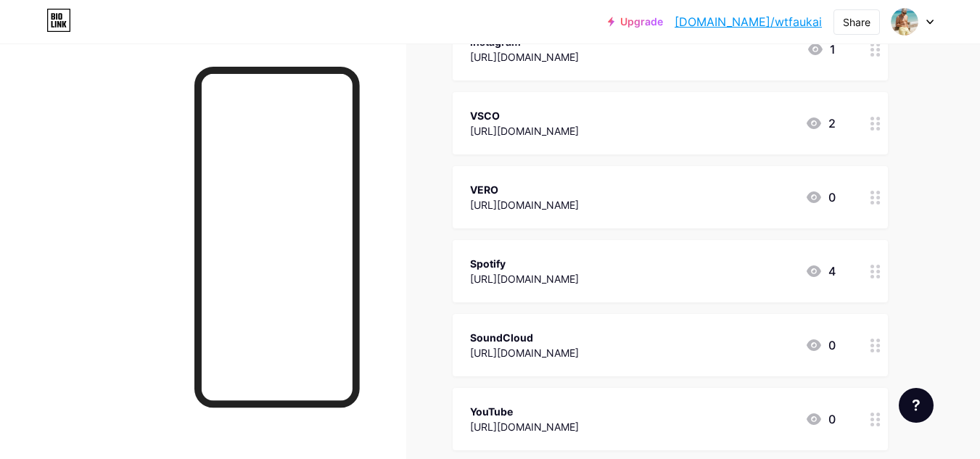
click at [743, 184] on div "VERO [URL][DOMAIN_NAME] 0" at bounding box center [653, 197] width 366 height 33
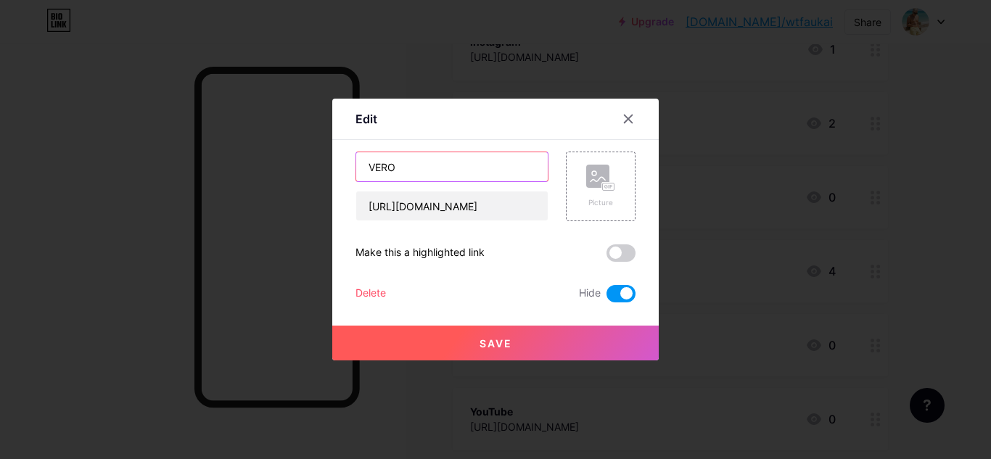
drag, startPoint x: 443, startPoint y: 171, endPoint x: 374, endPoint y: 165, distance: 69.1
click at [374, 165] on input "VERO" at bounding box center [451, 166] width 191 height 29
type input "Vero - True Social"
click at [548, 336] on button "Save" at bounding box center [495, 343] width 326 height 35
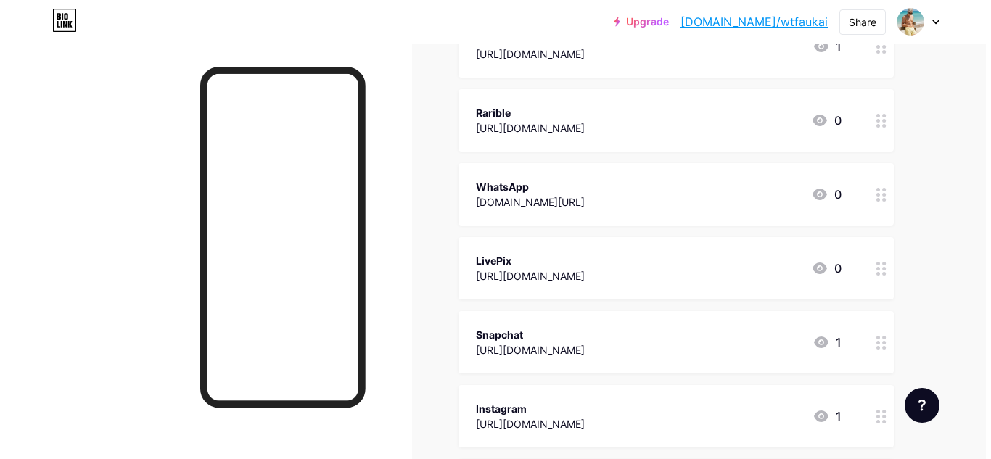
scroll to position [0, 0]
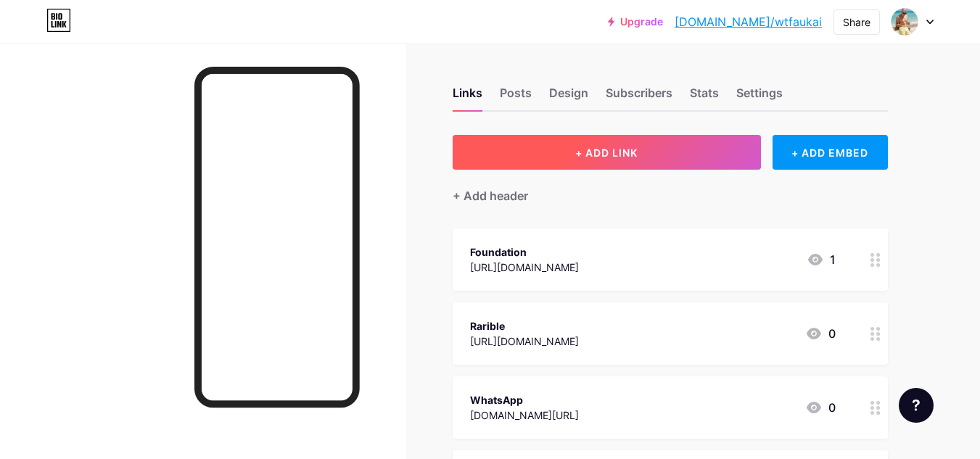
click at [598, 149] on span "+ ADD LINK" at bounding box center [606, 153] width 62 height 12
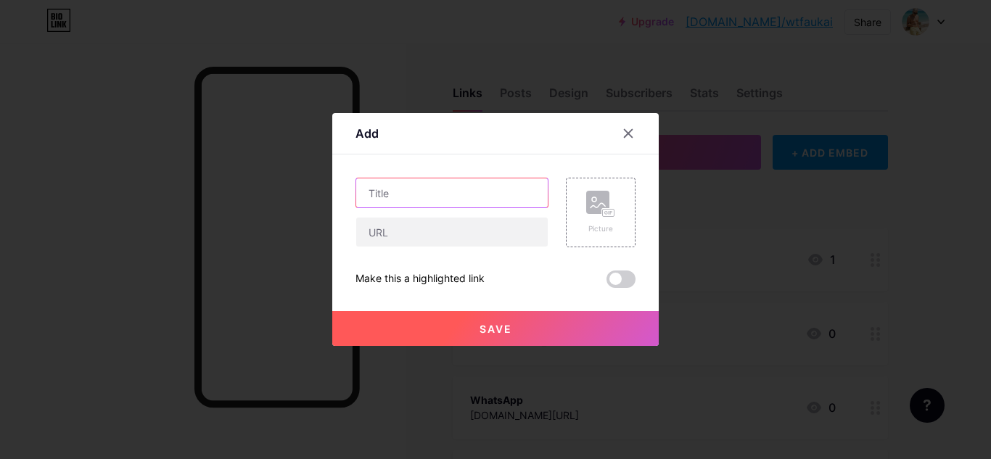
click at [437, 197] on input "text" at bounding box center [451, 192] width 191 height 29
type input "Prompts - Threads"
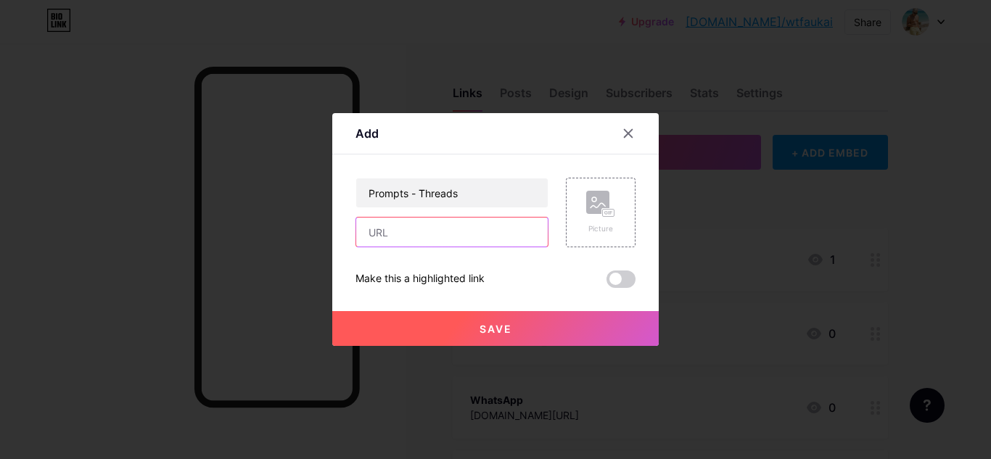
paste input "[URL][DOMAIN_NAME]"
type input "[URL][DOMAIN_NAME]"
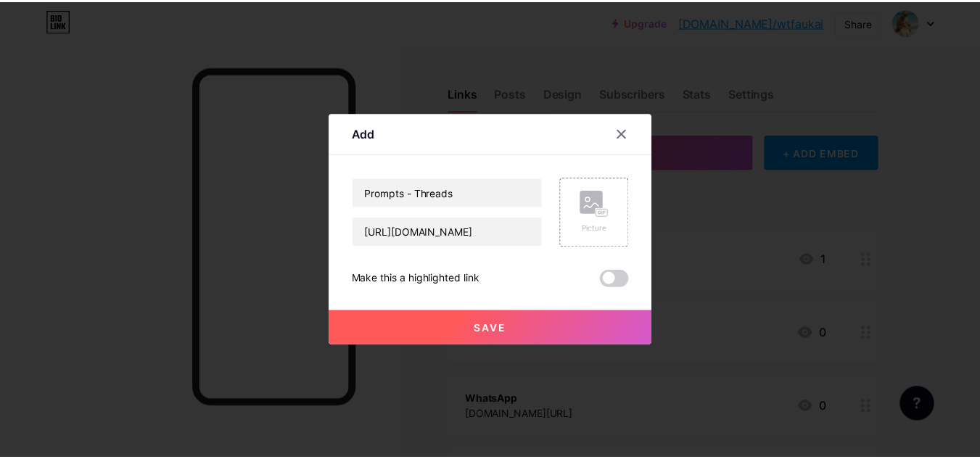
scroll to position [0, 0]
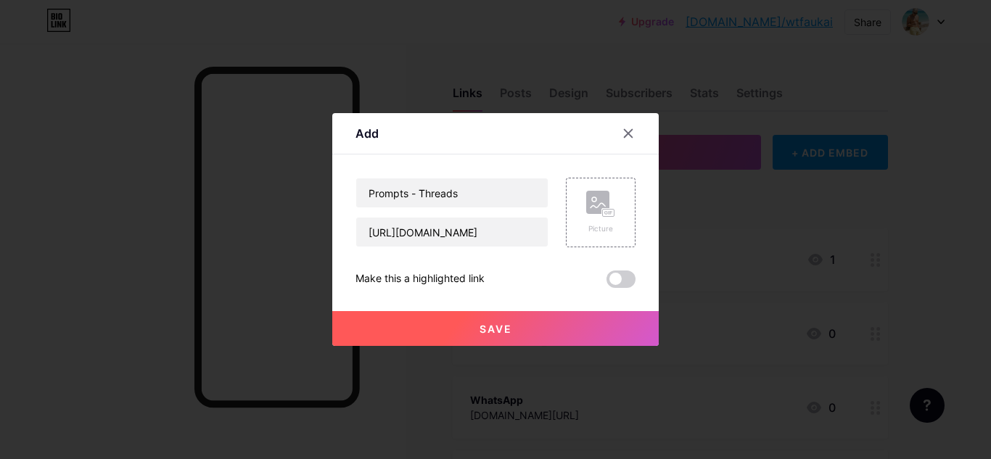
click at [524, 328] on button "Save" at bounding box center [495, 328] width 326 height 35
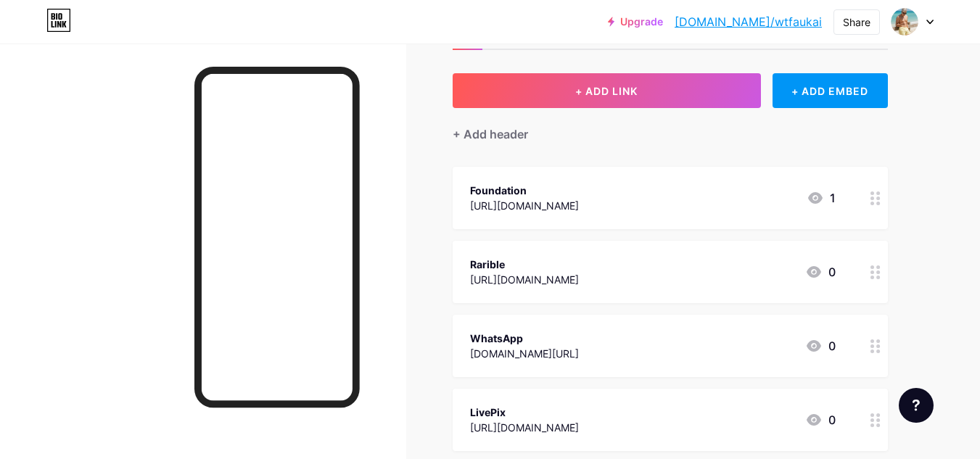
scroll to position [218, 0]
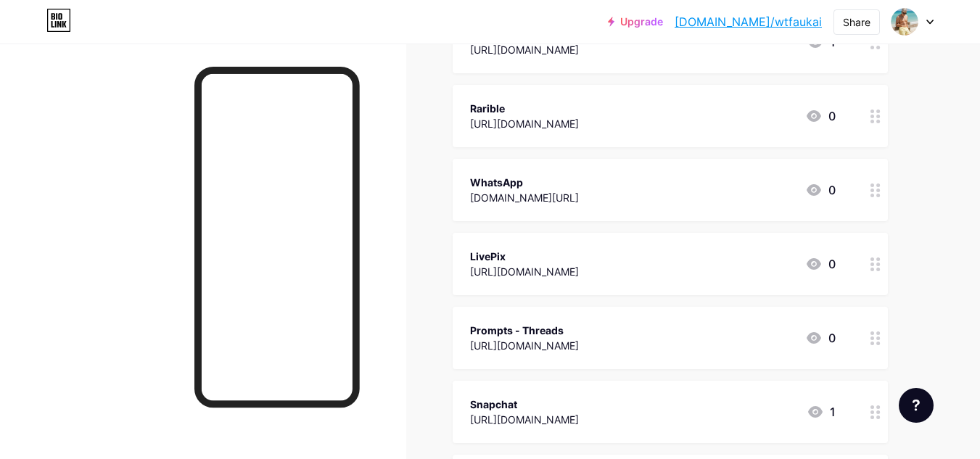
drag, startPoint x: 631, startPoint y: 327, endPoint x: 640, endPoint y: 316, distance: 13.9
click at [640, 316] on div "Prompts - Threads [URL][DOMAIN_NAME] 0" at bounding box center [670, 338] width 435 height 62
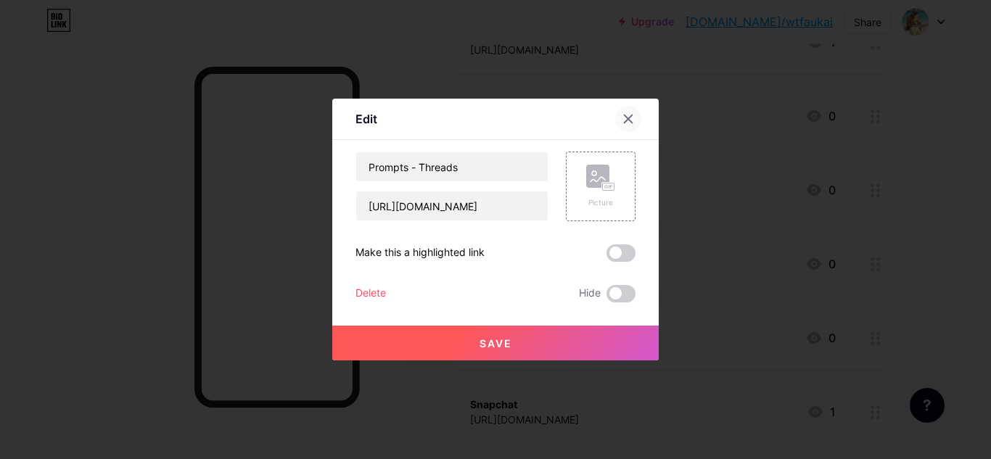
click at [622, 110] on div at bounding box center [628, 119] width 26 height 26
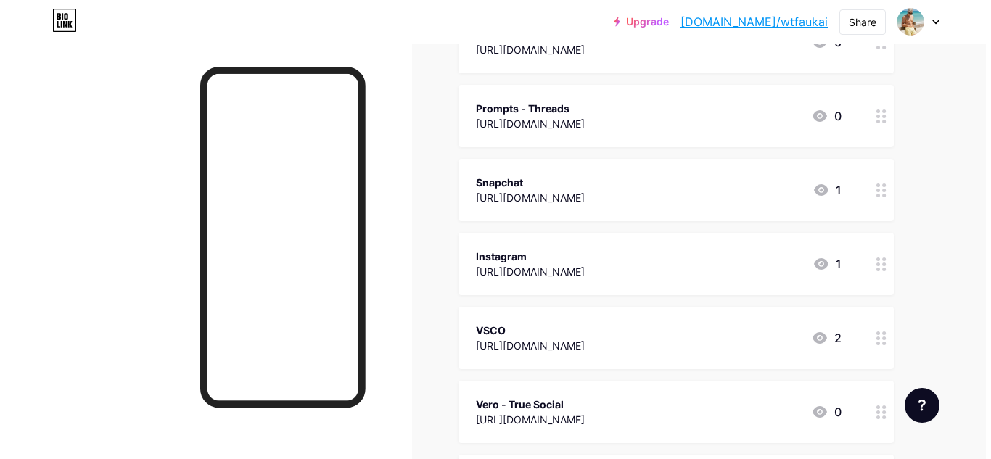
scroll to position [435, 0]
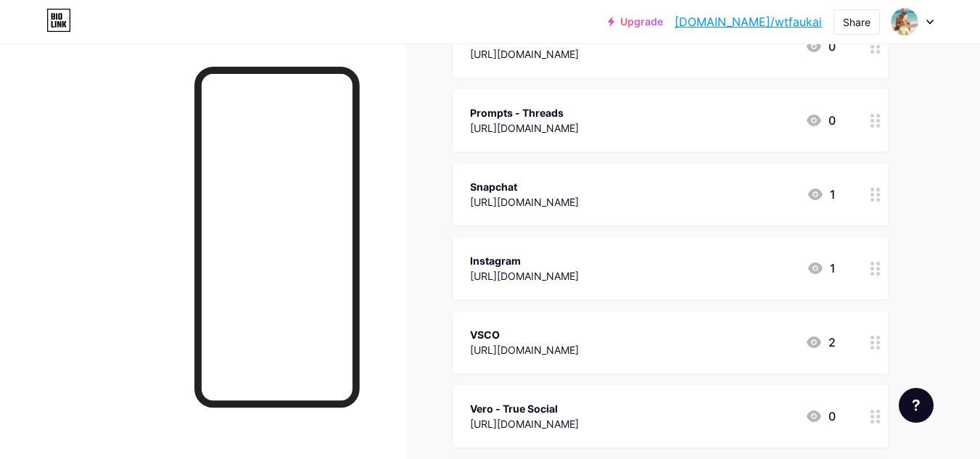
click at [715, 185] on div "Snapchat [URL][DOMAIN_NAME] 1" at bounding box center [653, 194] width 366 height 33
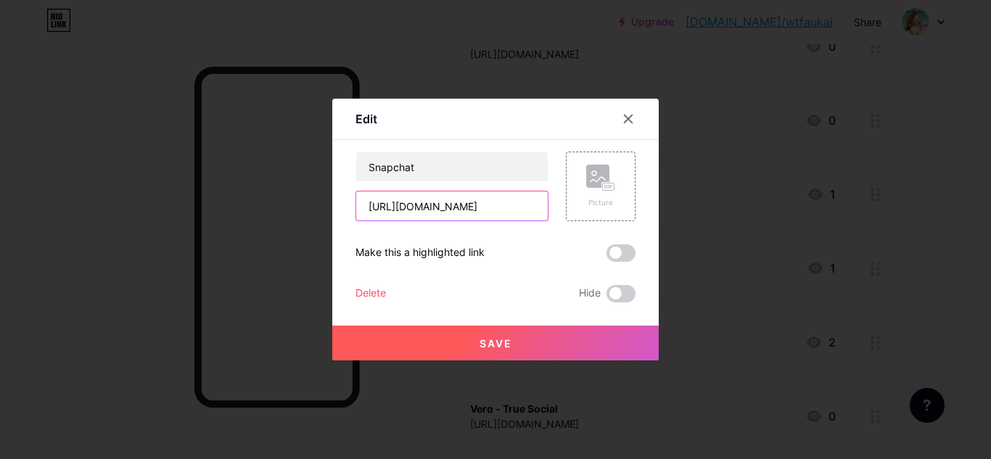
scroll to position [0, 12]
drag, startPoint x: 498, startPoint y: 208, endPoint x: 665, endPoint y: 207, distance: 167.6
click at [665, 207] on div "Edit Content YouTube Play YouTube video without leaving your page. ADD Vimeo Pl…" at bounding box center [495, 229] width 991 height 459
type input "[URL][DOMAIN_NAME]"
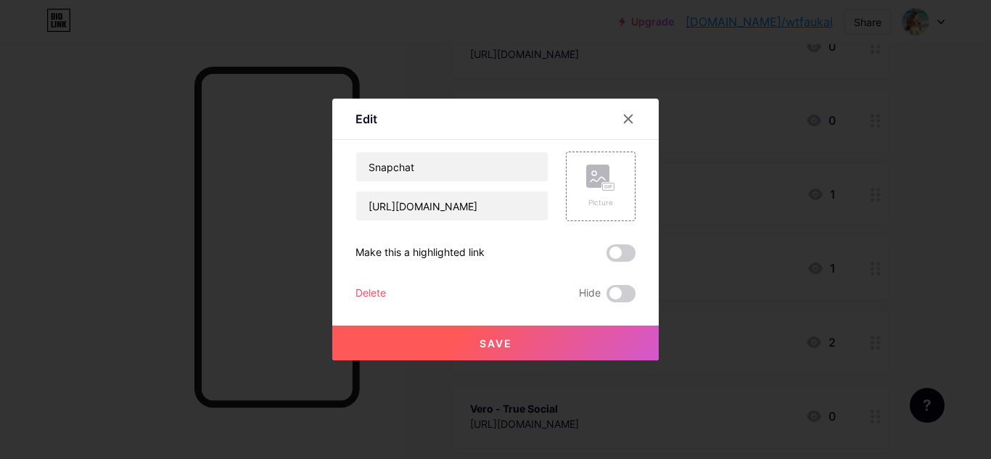
click at [546, 342] on button "Save" at bounding box center [495, 343] width 326 height 35
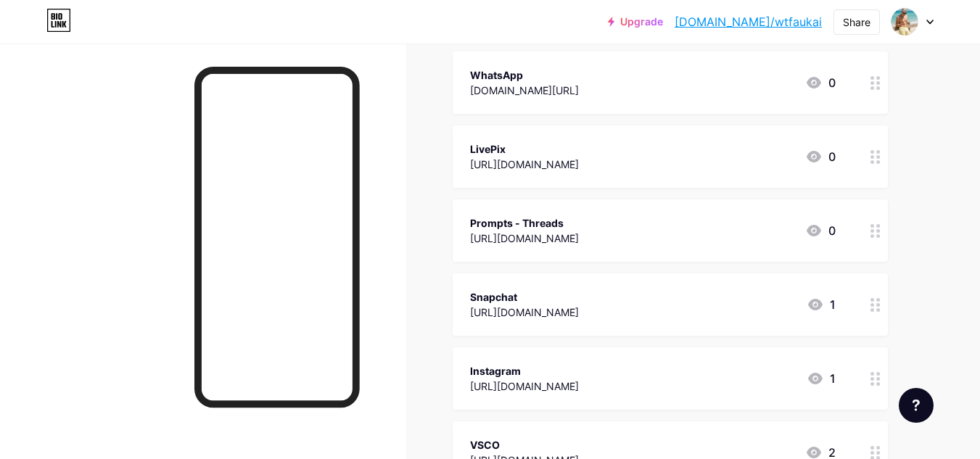
scroll to position [0, 0]
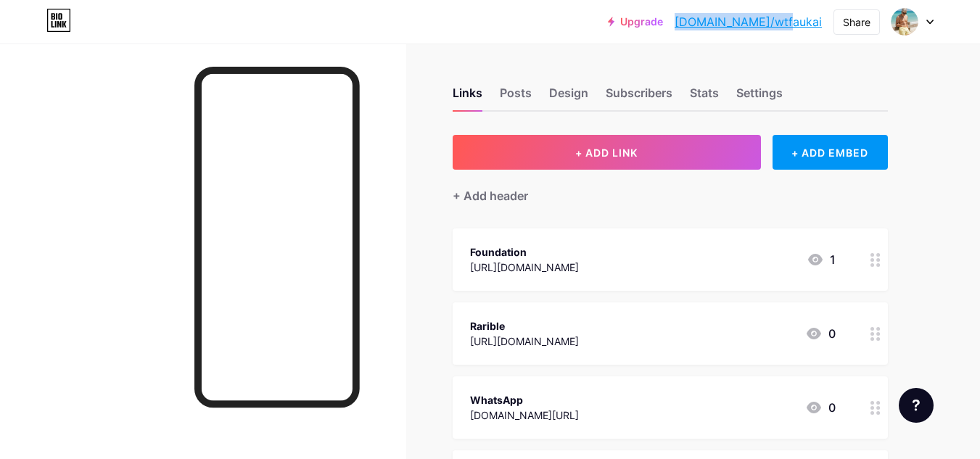
drag, startPoint x: 826, startPoint y: 20, endPoint x: 733, endPoint y: 22, distance: 93.6
click at [733, 22] on div "Upgrade [DOMAIN_NAME]/wtfauk... [DOMAIN_NAME]/wtfaukai Share Switch accounts Au…" at bounding box center [771, 22] width 326 height 26
copy link "[DOMAIN_NAME]/wtfaukai"
